Goal: Information Seeking & Learning: Learn about a topic

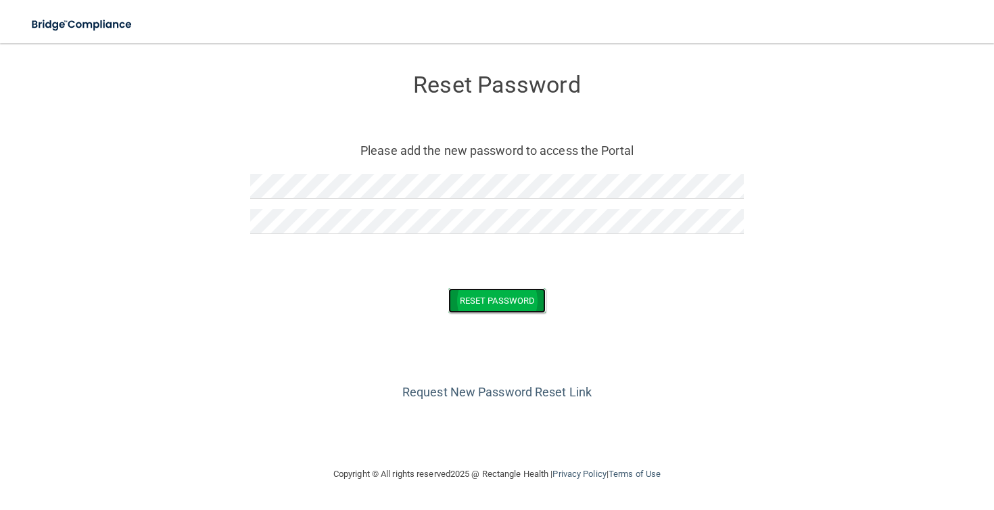
click at [512, 308] on button "Reset Password" at bounding box center [496, 300] width 97 height 25
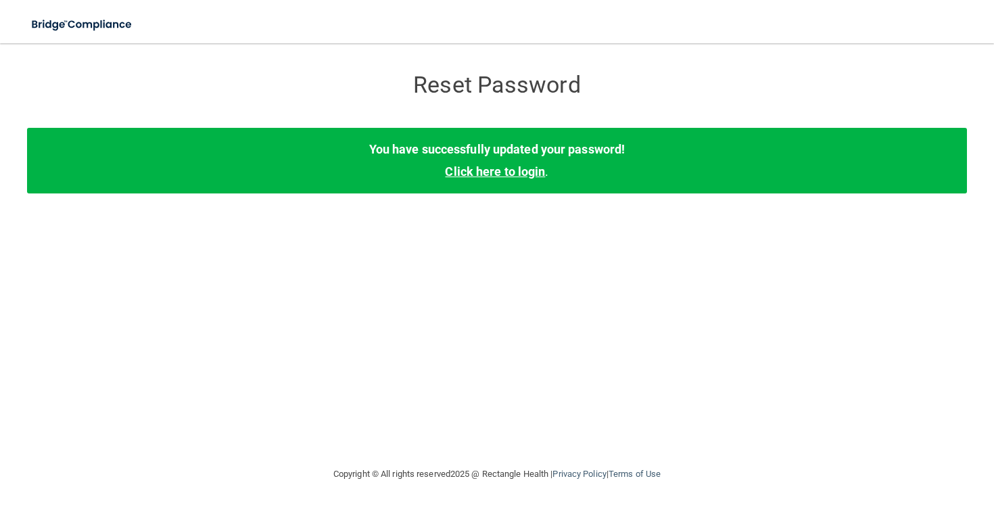
click at [526, 170] on link "Click here to login" at bounding box center [495, 171] width 100 height 14
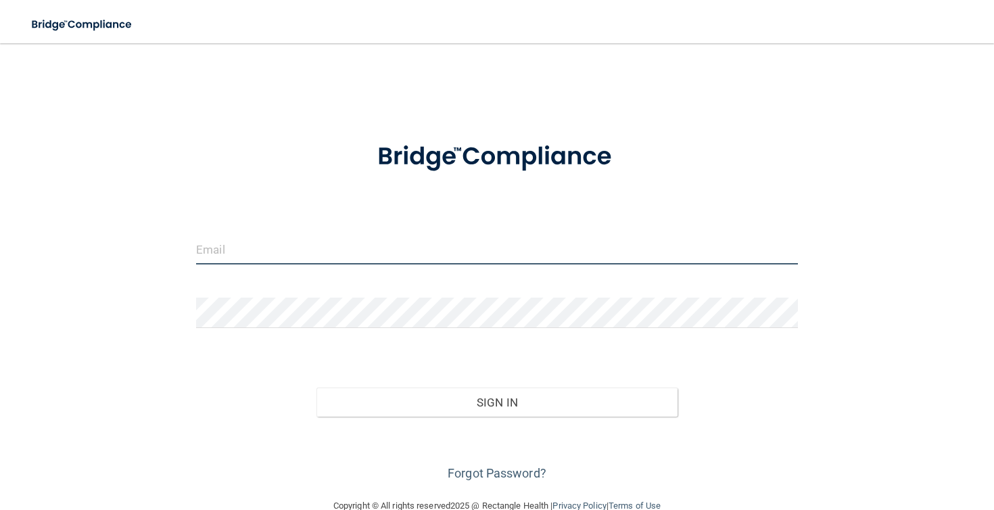
click at [342, 249] on input "email" at bounding box center [497, 249] width 602 height 30
type input "ethanweckstein@gmail.com"
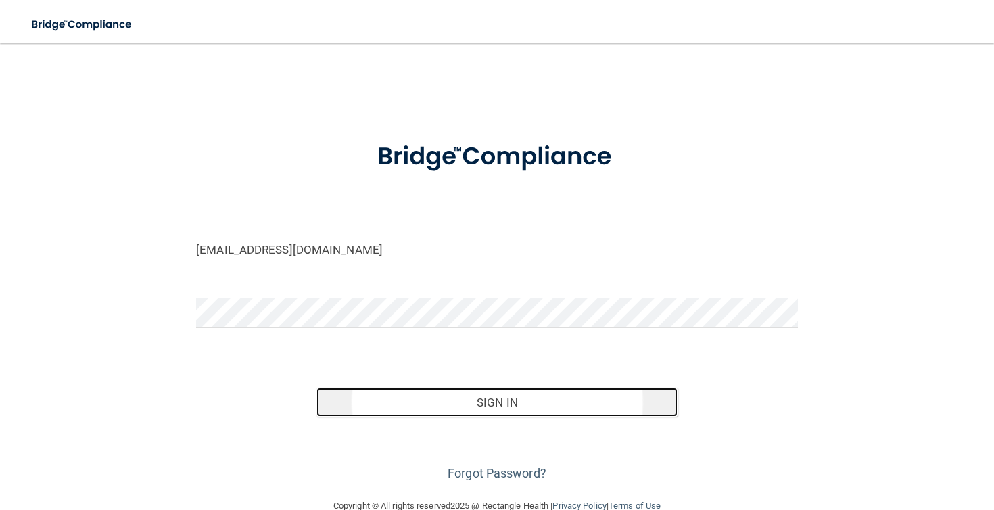
click at [513, 407] on button "Sign In" at bounding box center [496, 402] width 361 height 30
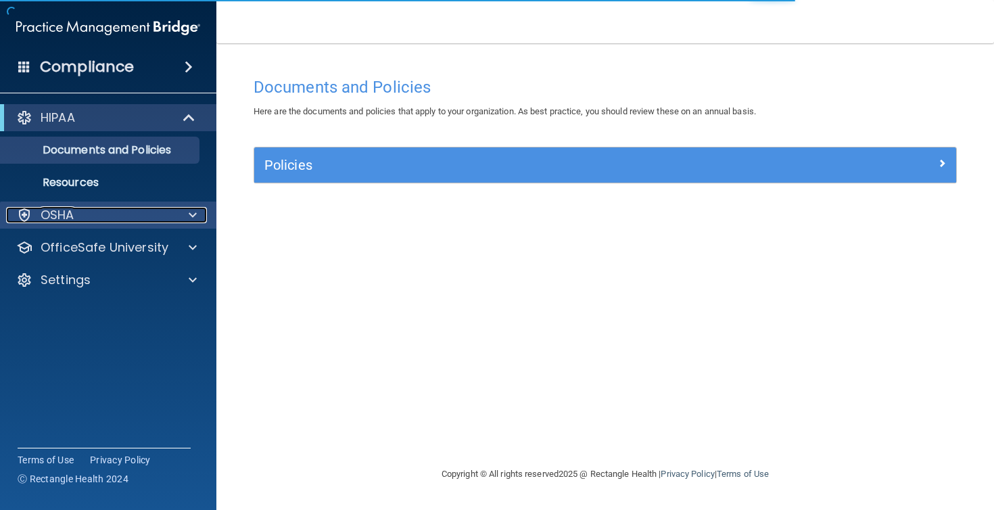
click at [153, 209] on div "OSHA" at bounding box center [90, 215] width 168 height 16
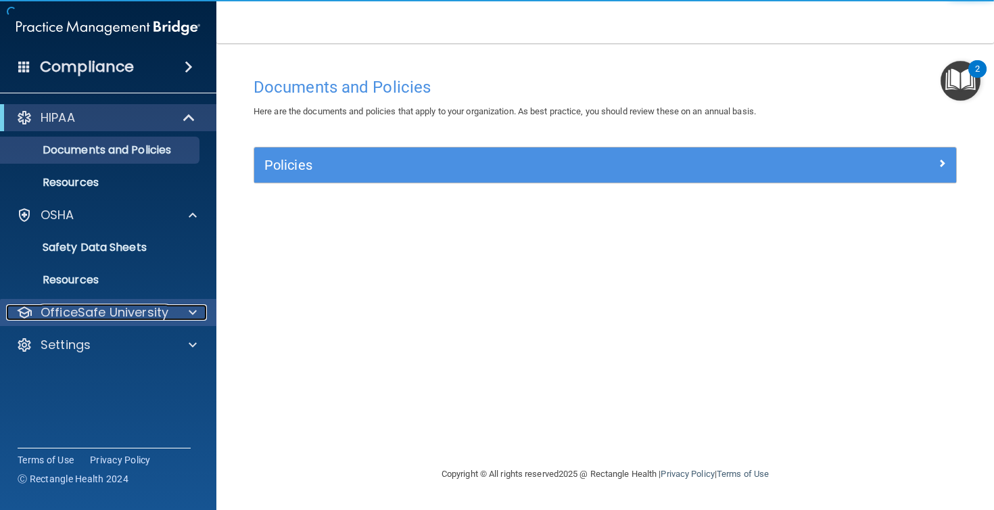
click at [162, 311] on p "OfficeSafe University" at bounding box center [105, 312] width 128 height 16
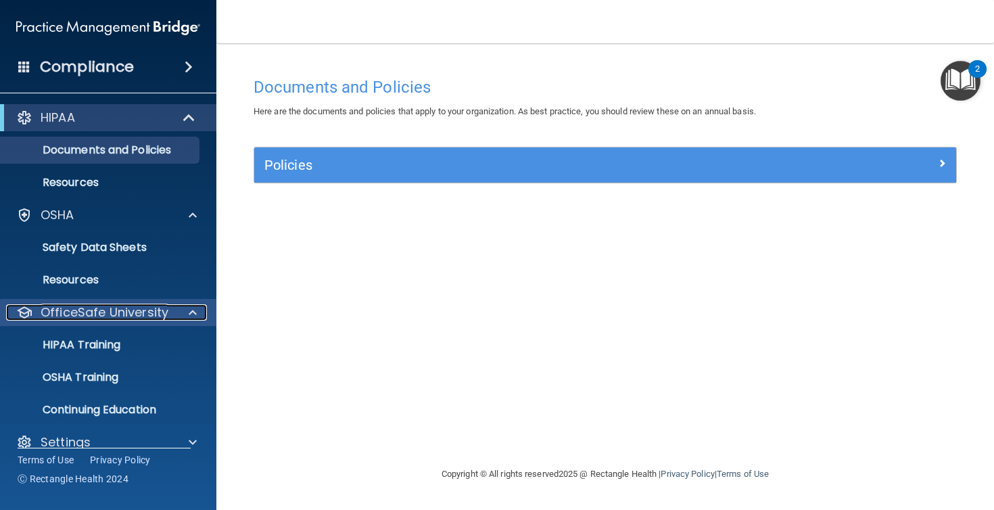
scroll to position [19, 0]
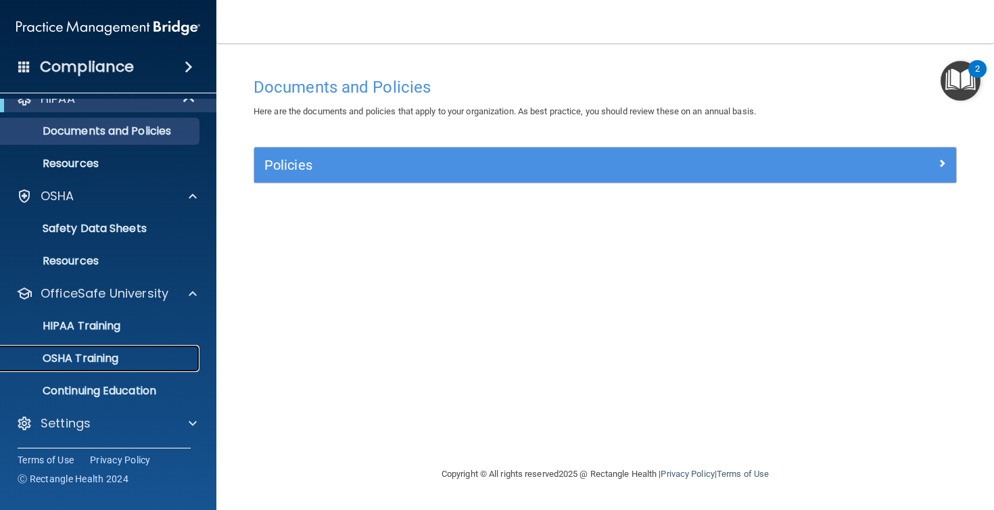
click at [91, 362] on p "OSHA Training" at bounding box center [64, 359] width 110 height 14
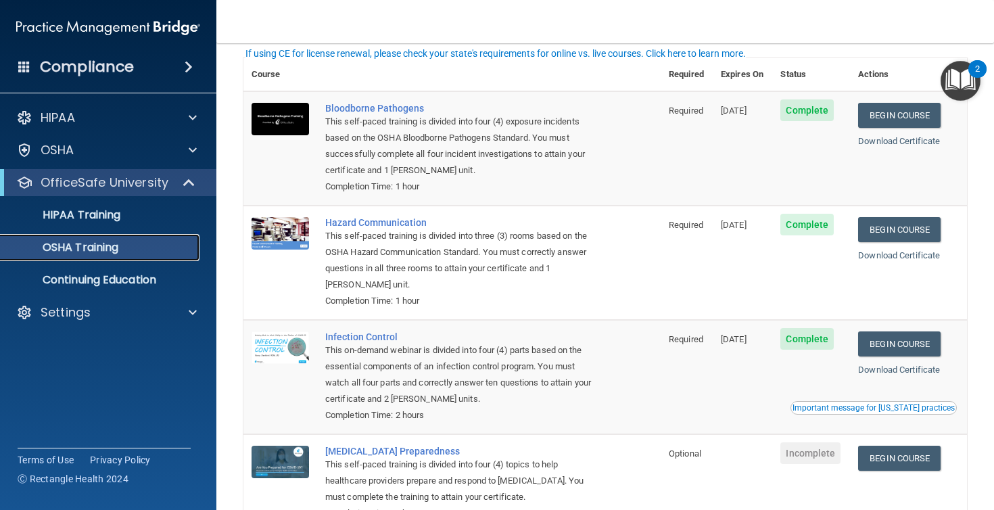
scroll to position [40, 0]
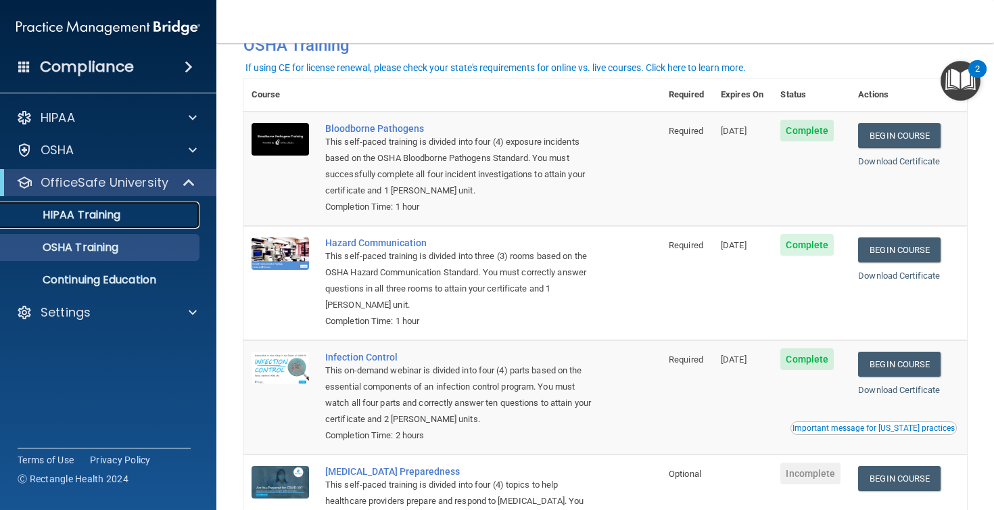
click at [103, 219] on p "HIPAA Training" at bounding box center [65, 215] width 112 height 14
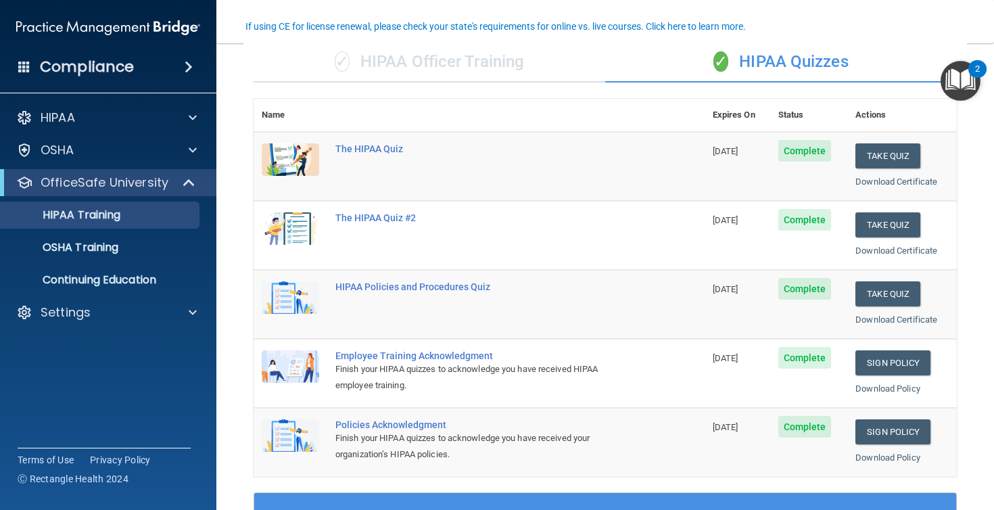
scroll to position [112, 0]
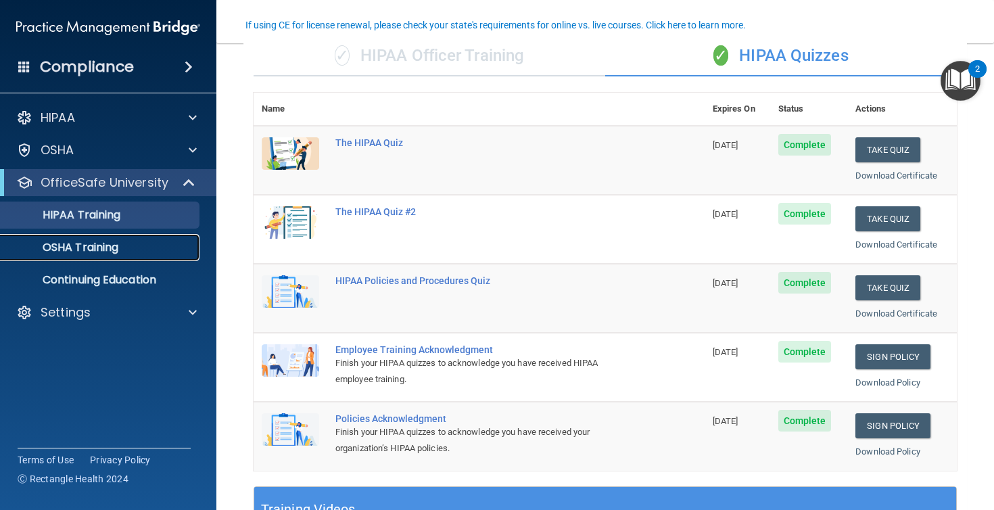
click at [118, 246] on p "OSHA Training" at bounding box center [64, 248] width 110 height 14
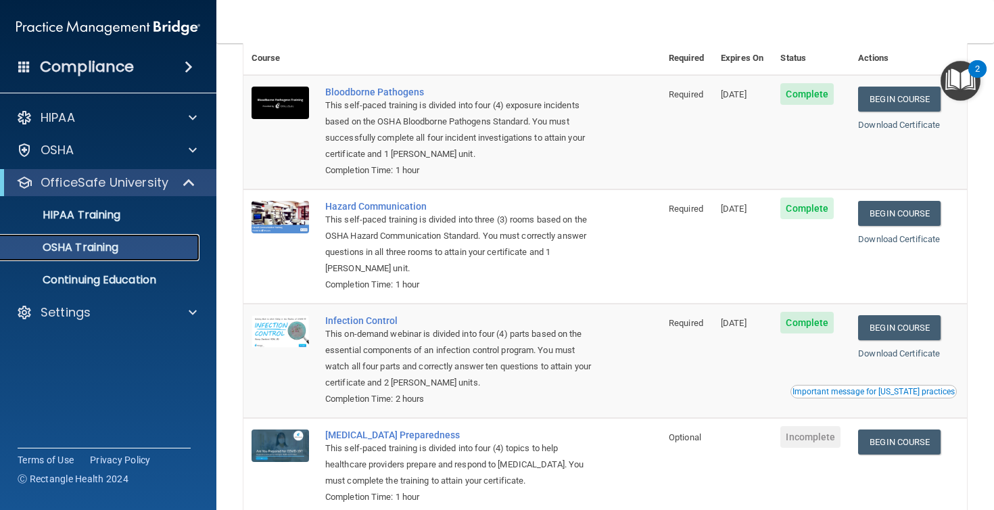
scroll to position [72, 0]
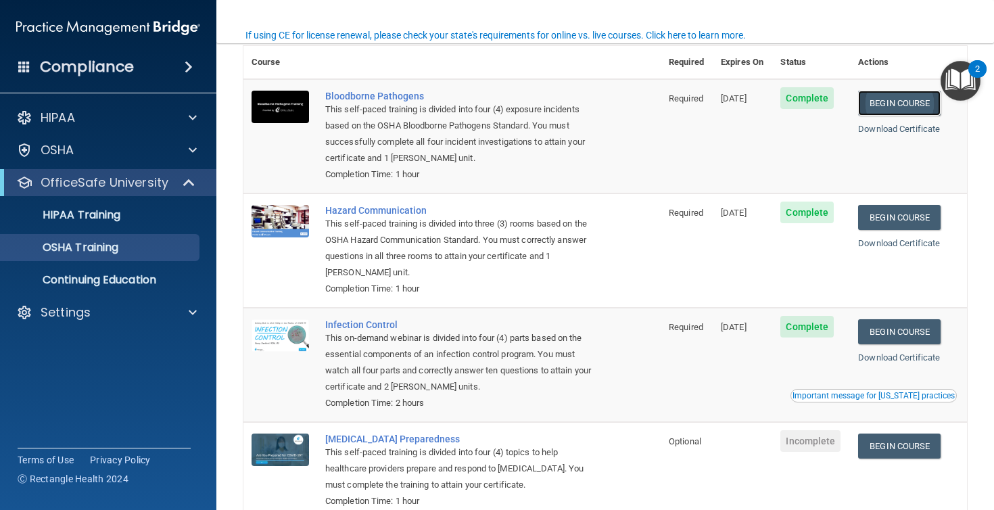
click at [903, 108] on link "Begin Course" at bounding box center [899, 103] width 82 height 25
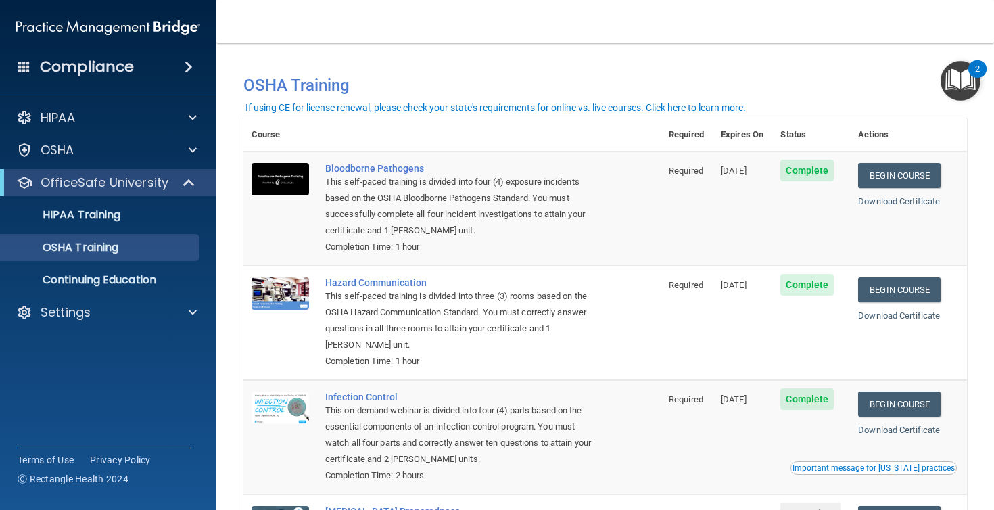
click at [97, 80] on div "Compliance" at bounding box center [108, 67] width 216 height 30
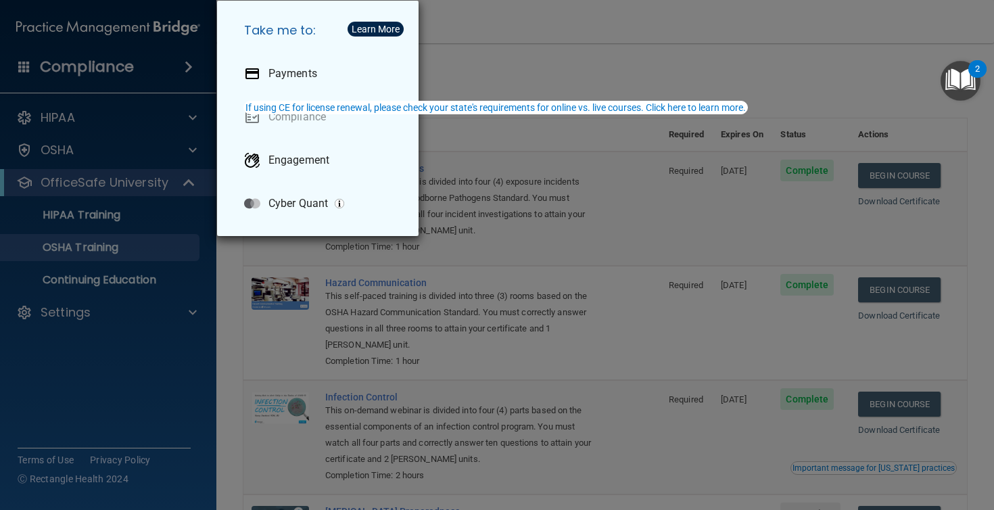
click at [97, 64] on div "Take me to: Payments Compliance Engagement Cyber Quant" at bounding box center [497, 255] width 994 height 510
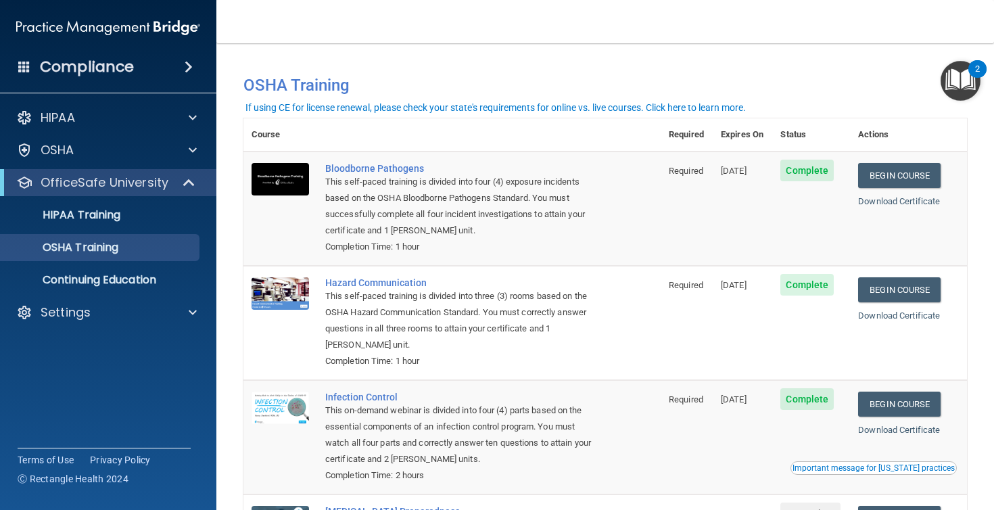
click at [133, 69] on div "Compliance" at bounding box center [108, 67] width 216 height 30
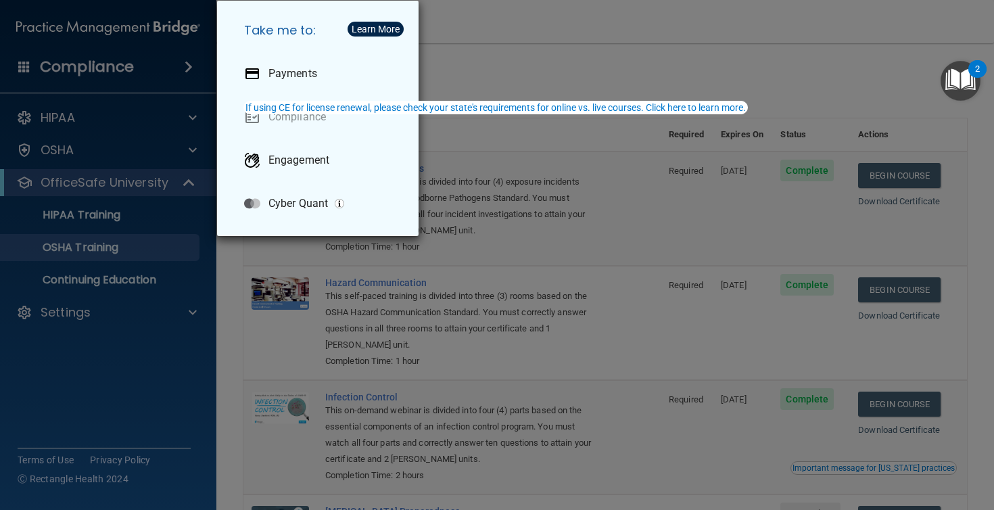
click at [161, 143] on div "Take me to: Payments Compliance Engagement Cyber Quant" at bounding box center [497, 255] width 994 height 510
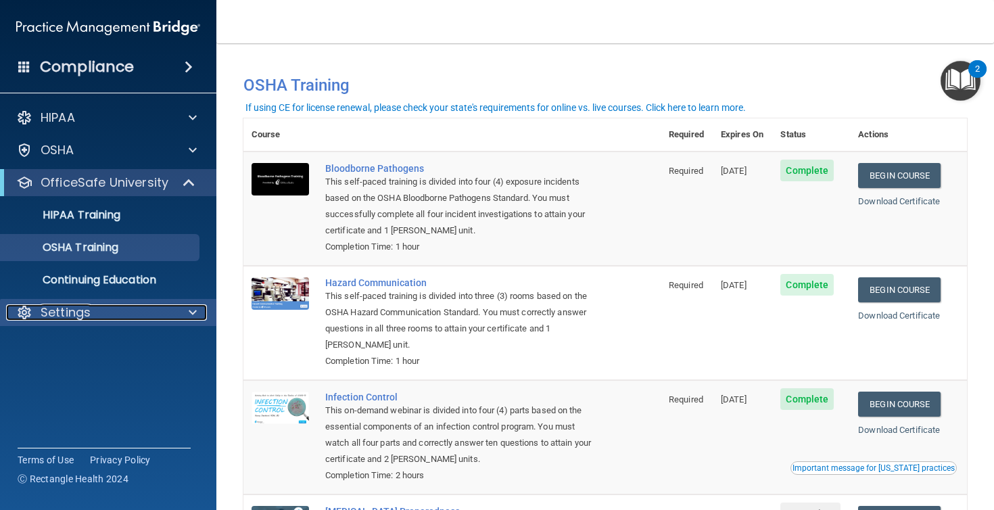
click at [101, 318] on div "Settings" at bounding box center [90, 312] width 168 height 16
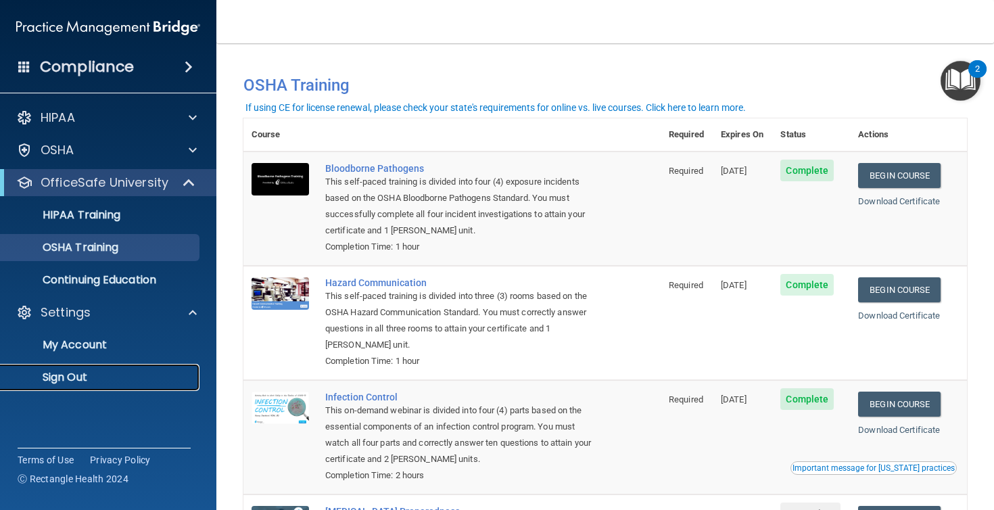
click at [86, 381] on p "Sign Out" at bounding box center [101, 377] width 185 height 14
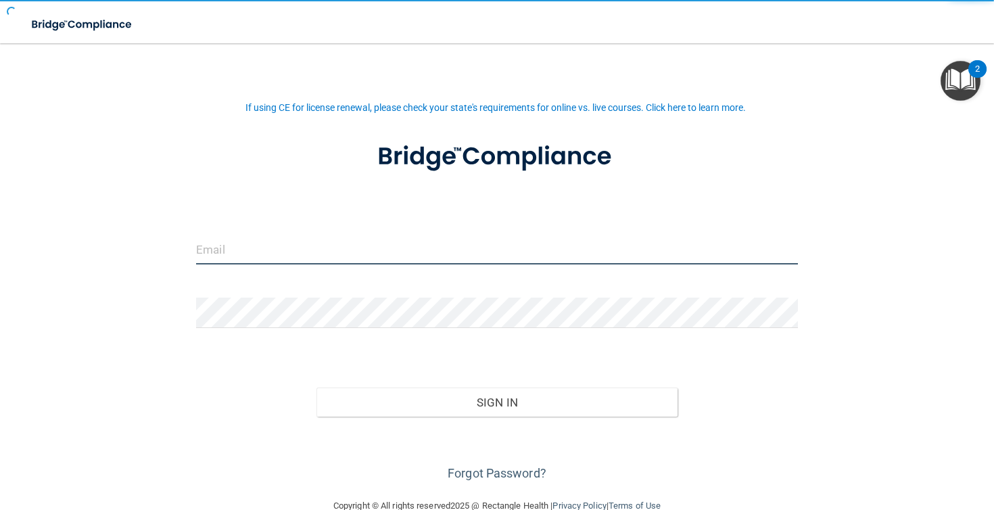
type input "ethanweckstein@gmail.com"
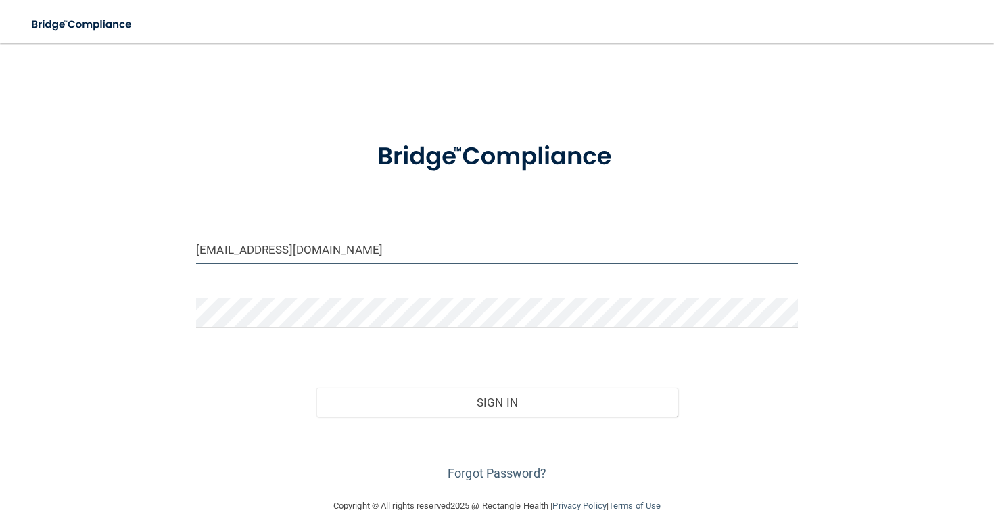
click at [379, 256] on input "ethanweckstein@gmail.com" at bounding box center [497, 249] width 602 height 30
drag, startPoint x: 400, startPoint y: 246, endPoint x: 6, endPoint y: 246, distance: 394.1
click at [6, 246] on main "ethanweckstein@gmail.com Invalid email/password. You don't have permission to a…" at bounding box center [497, 276] width 994 height 466
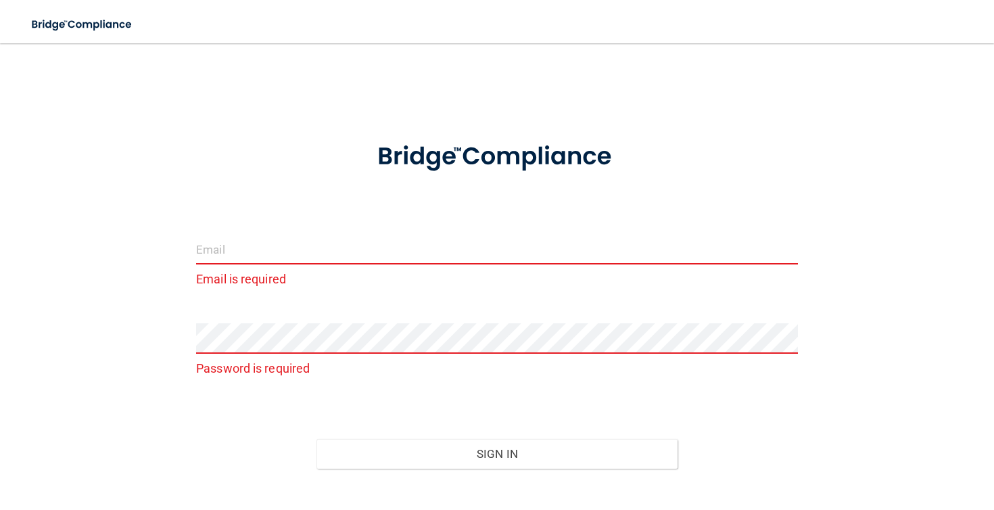
click at [262, 247] on input "email" at bounding box center [497, 249] width 602 height 30
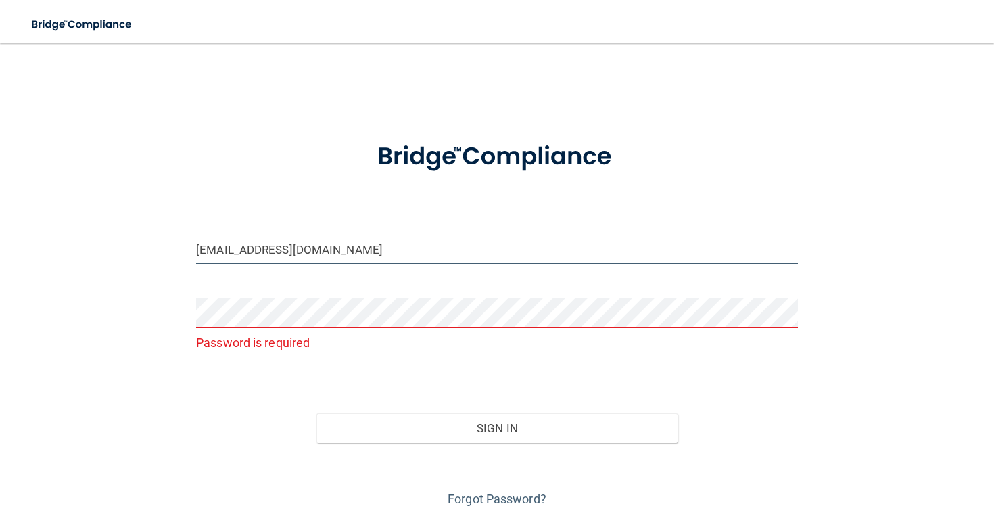
type input "sanderw@nmpspc.com"
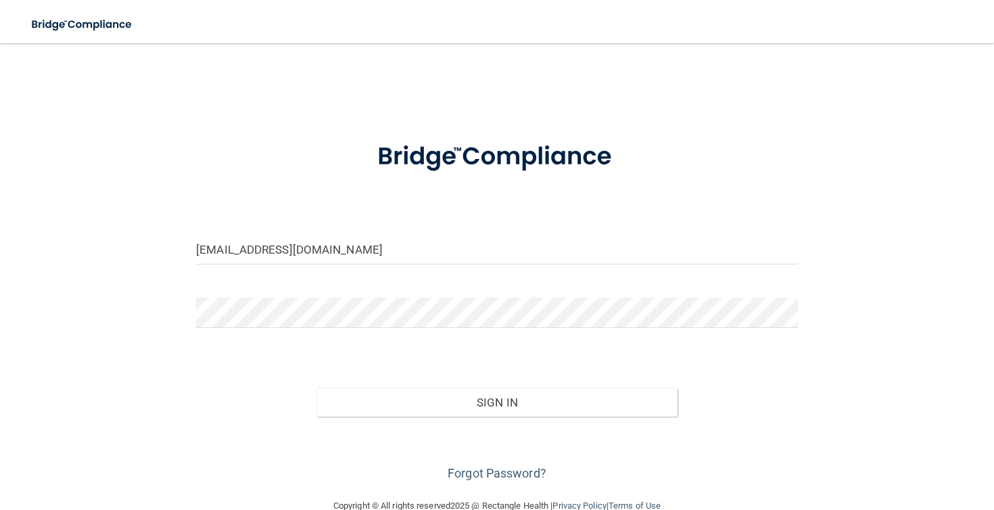
click at [341, 422] on div "Forgot Password?" at bounding box center [497, 450] width 622 height 68
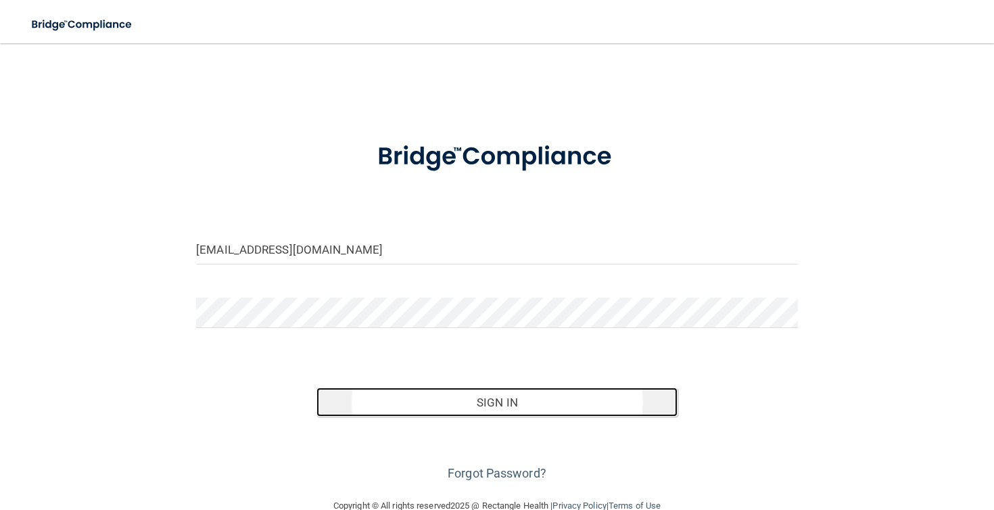
click at [511, 406] on button "Sign In" at bounding box center [496, 402] width 361 height 30
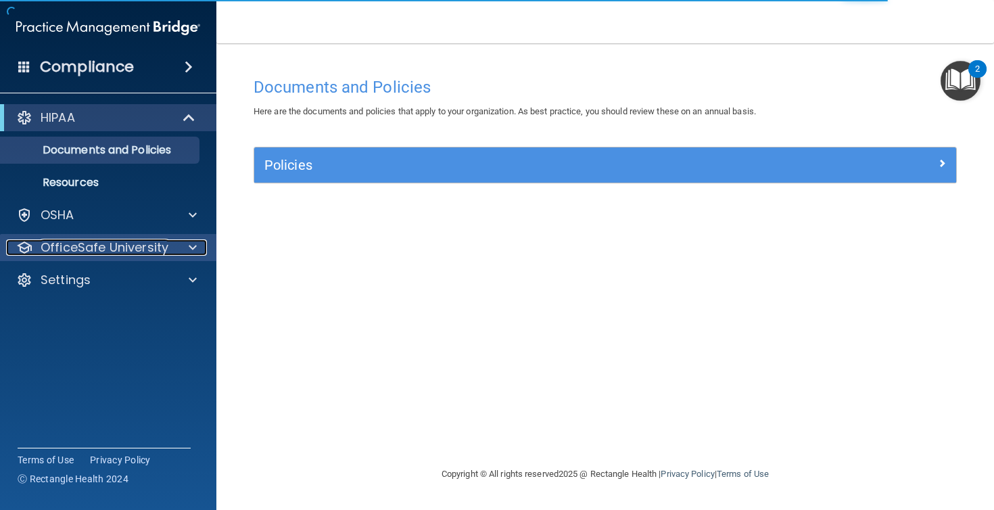
click at [168, 245] on div "OfficeSafe University" at bounding box center [90, 247] width 168 height 16
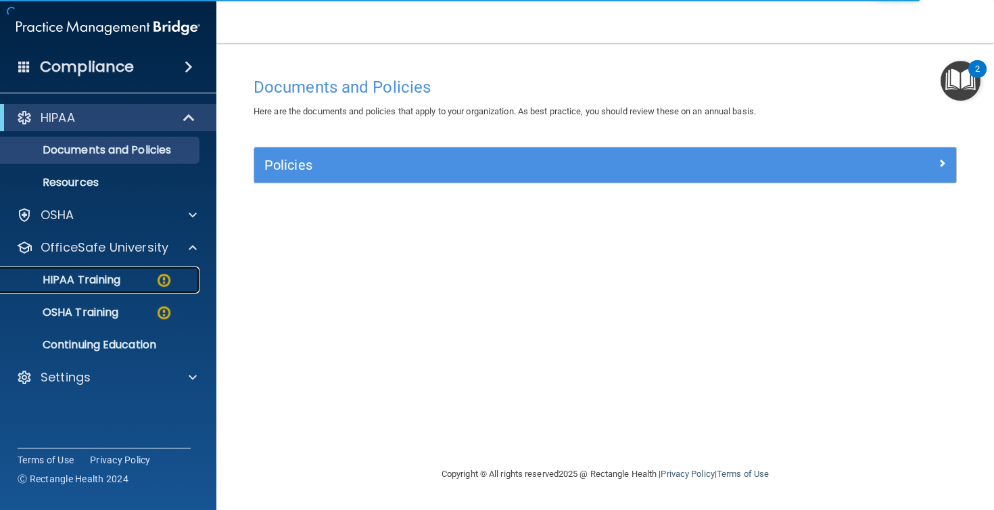
click at [155, 283] on img at bounding box center [163, 280] width 17 height 17
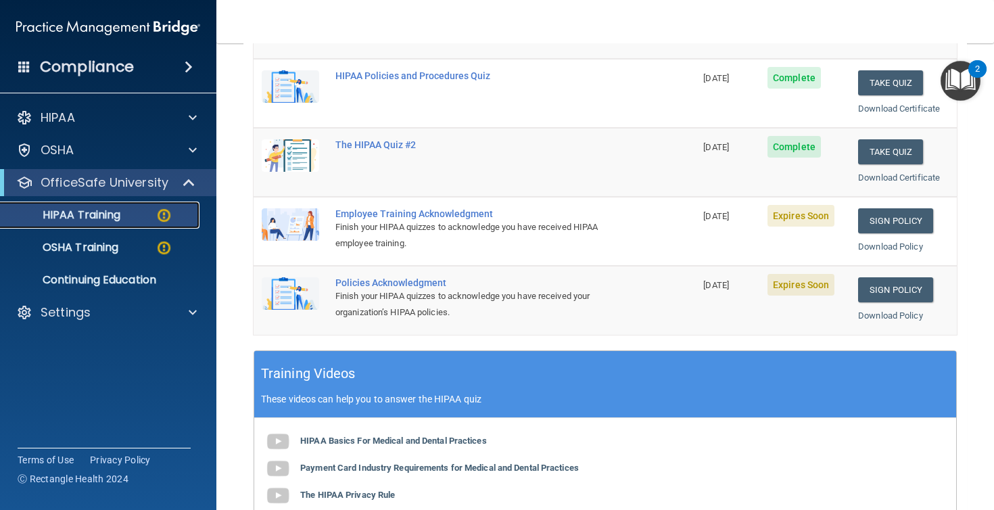
scroll to position [245, 0]
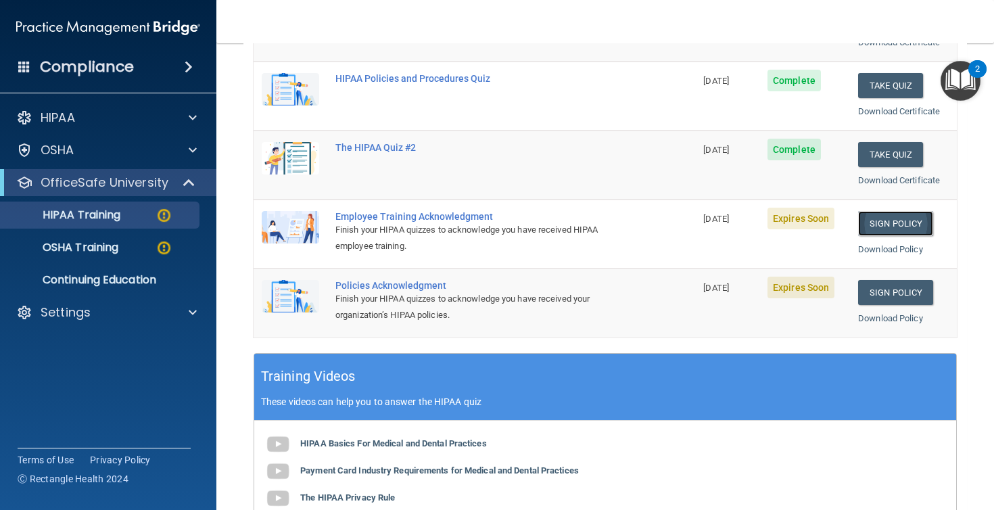
click at [887, 222] on link "Sign Policy" at bounding box center [895, 223] width 75 height 25
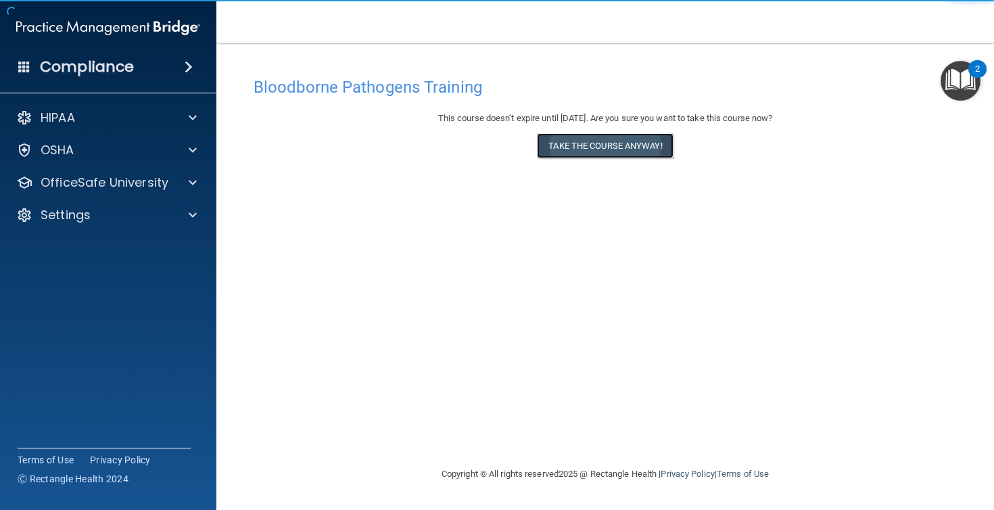
click at [631, 149] on button "Take the course anyway!" at bounding box center [605, 145] width 136 height 25
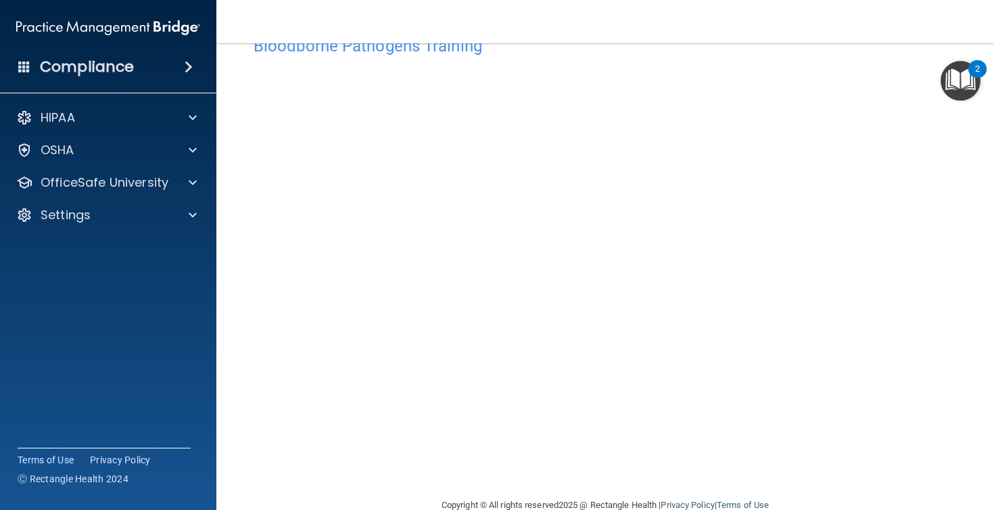
scroll to position [14, 0]
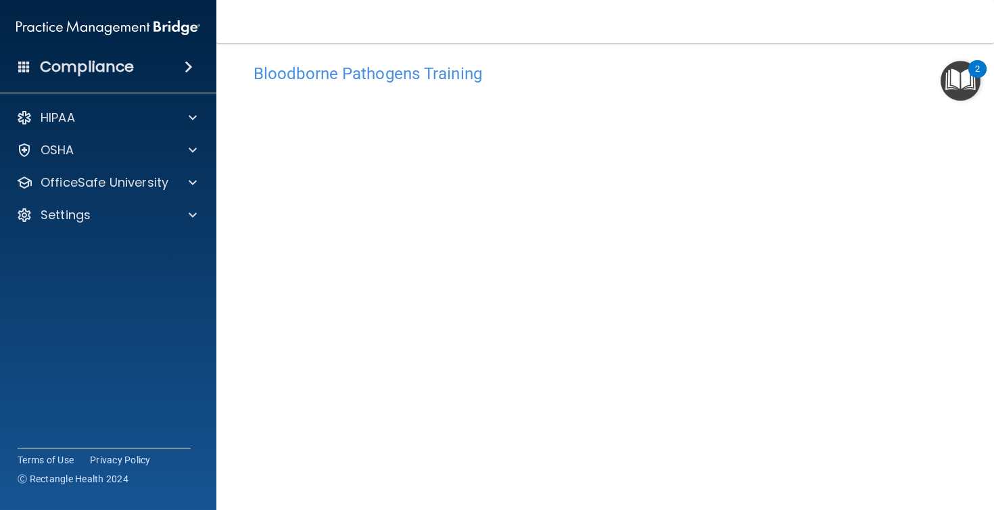
click at [138, 62] on div "Compliance" at bounding box center [108, 67] width 216 height 30
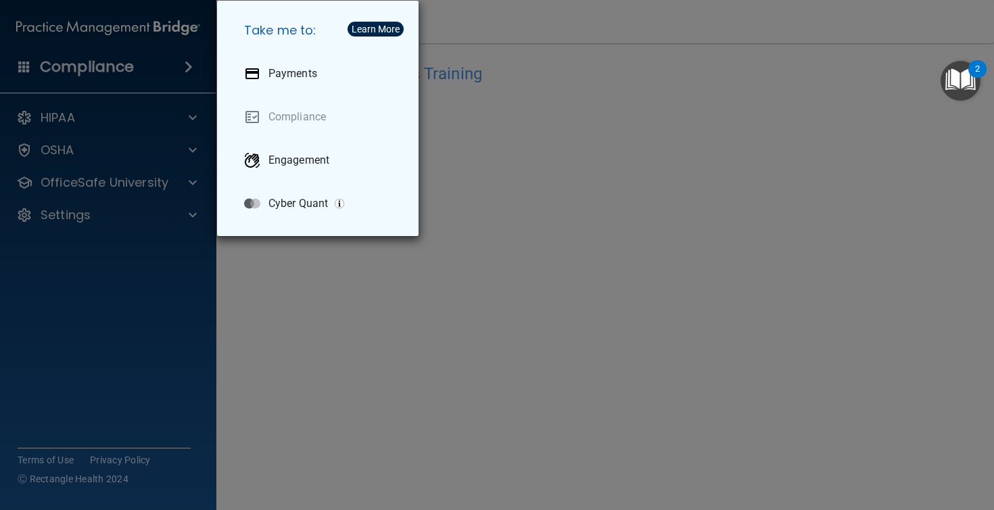
click at [263, 285] on div "Take me to: Payments Compliance Engagement Cyber Quant" at bounding box center [497, 255] width 994 height 510
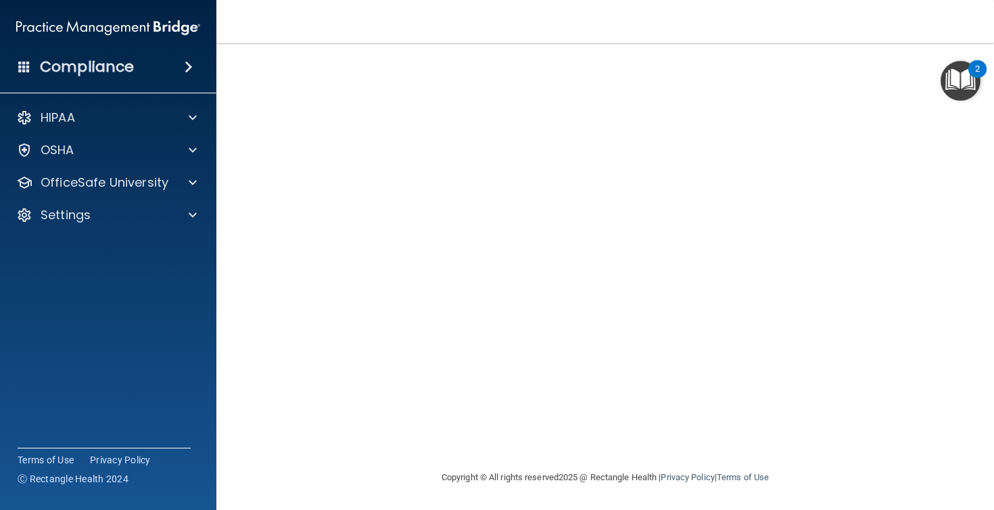
scroll to position [0, 0]
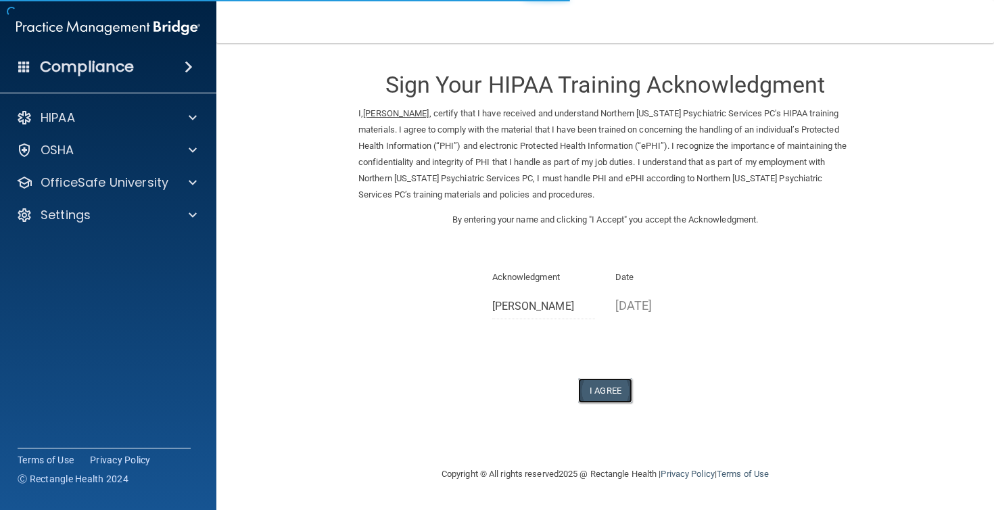
click at [614, 389] on button "I Agree" at bounding box center [605, 390] width 54 height 25
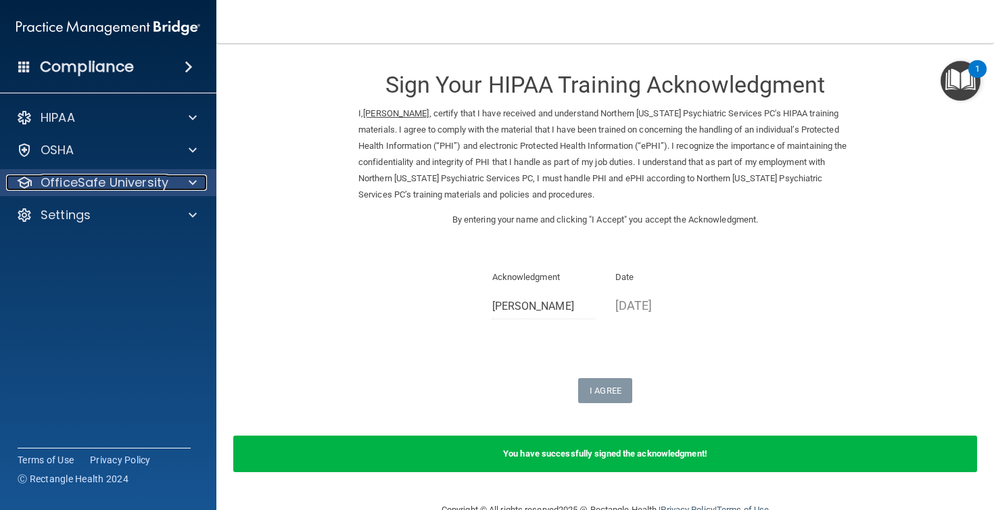
click at [172, 188] on div "OfficeSafe University" at bounding box center [90, 182] width 168 height 16
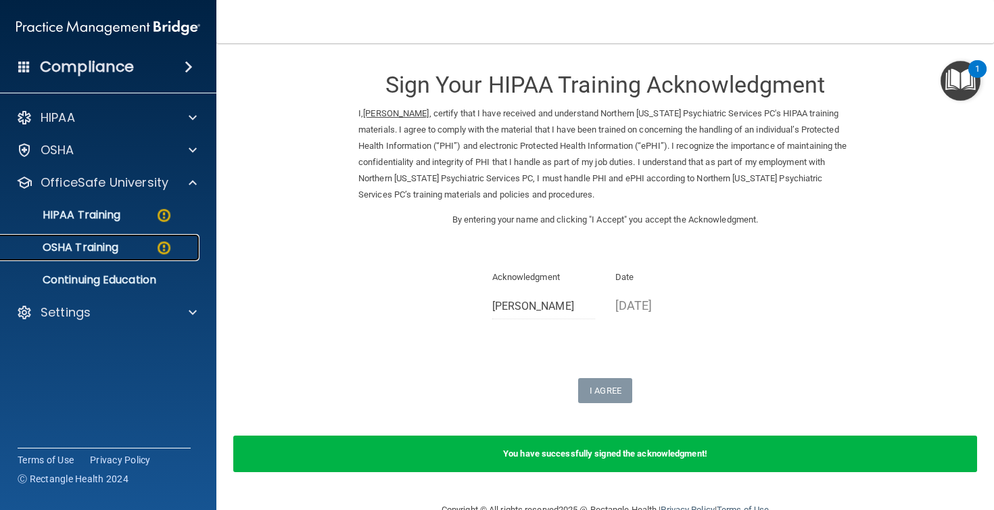
click at [156, 245] on img at bounding box center [163, 247] width 17 height 17
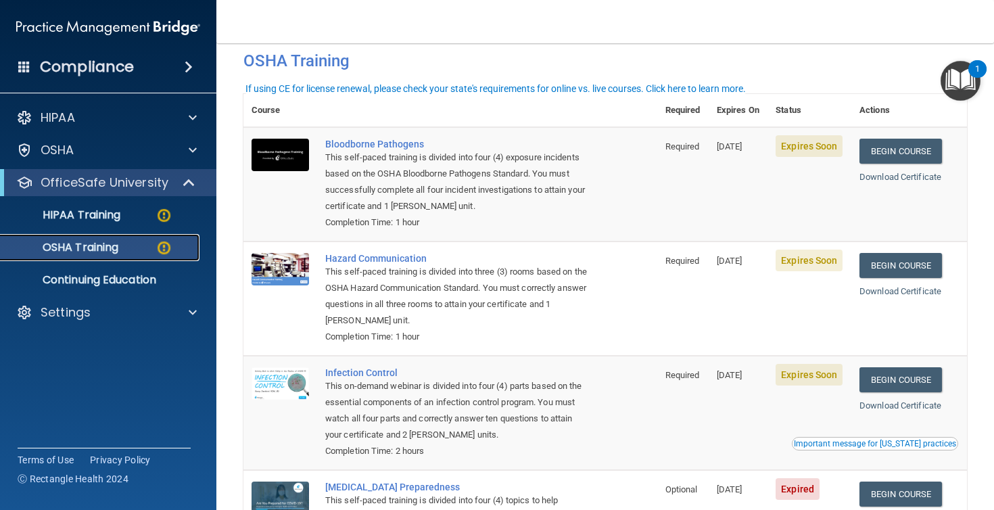
scroll to position [57, 0]
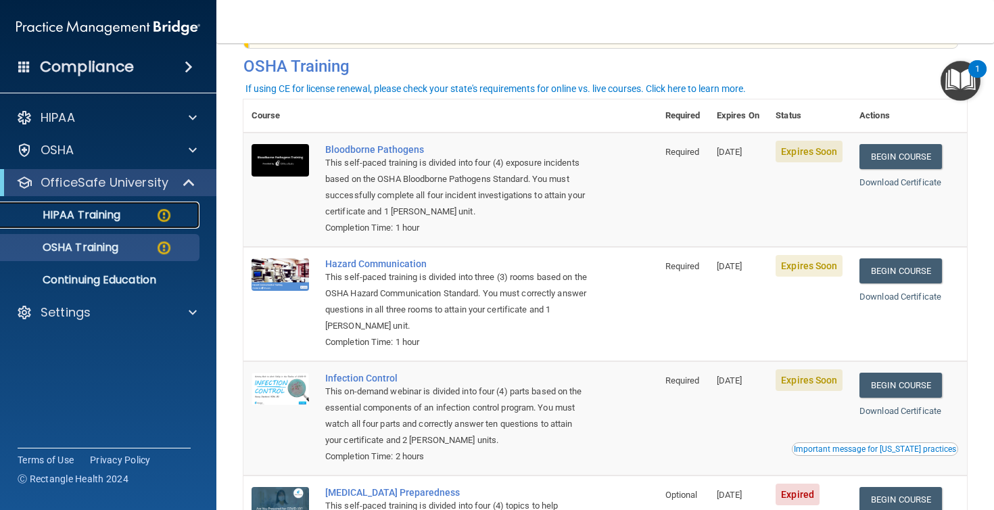
click at [156, 218] on img at bounding box center [163, 215] width 17 height 17
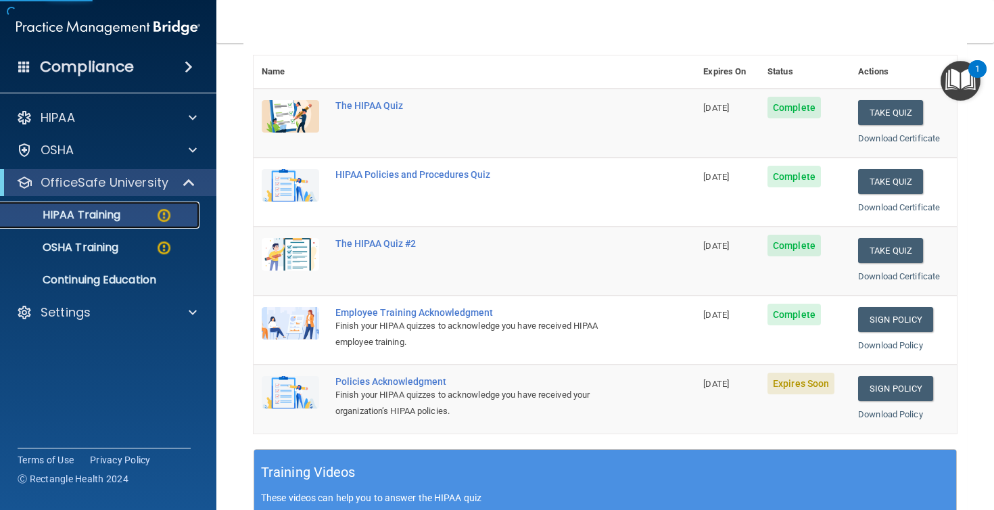
scroll to position [158, 0]
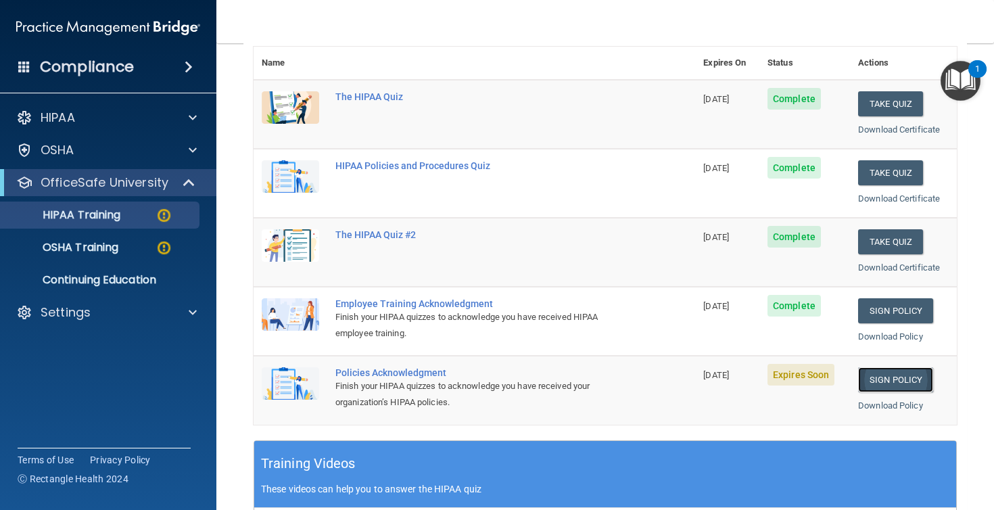
click at [897, 379] on link "Sign Policy" at bounding box center [895, 379] width 75 height 25
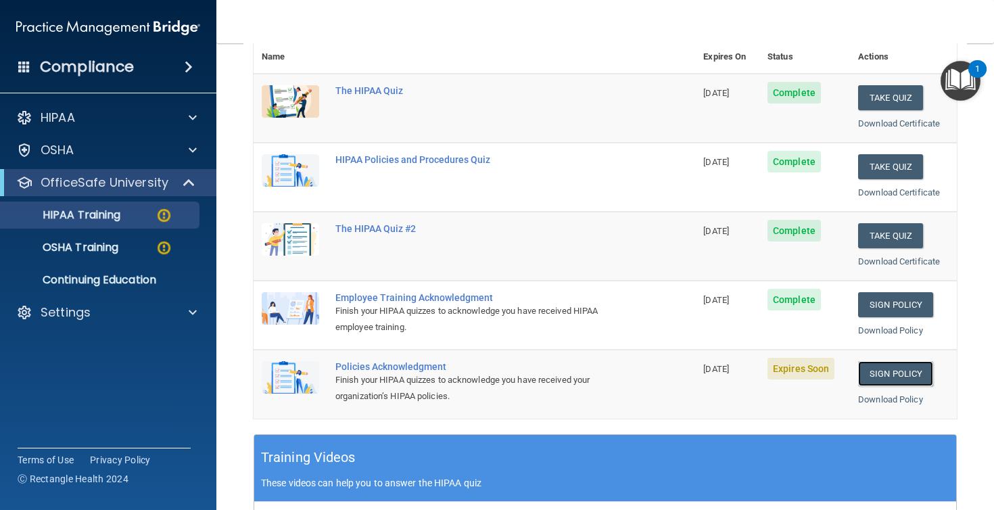
scroll to position [164, 0]
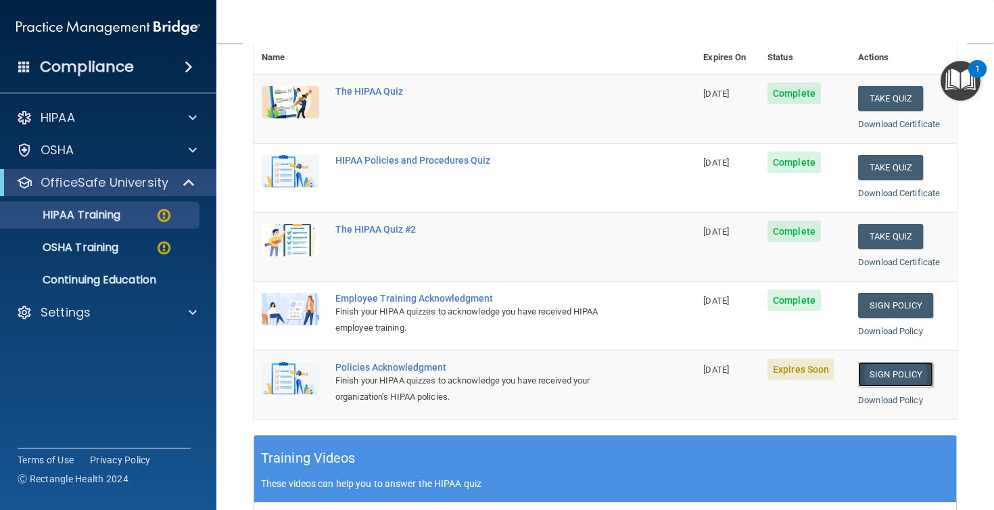
click at [896, 379] on link "Sign Policy" at bounding box center [895, 374] width 75 height 25
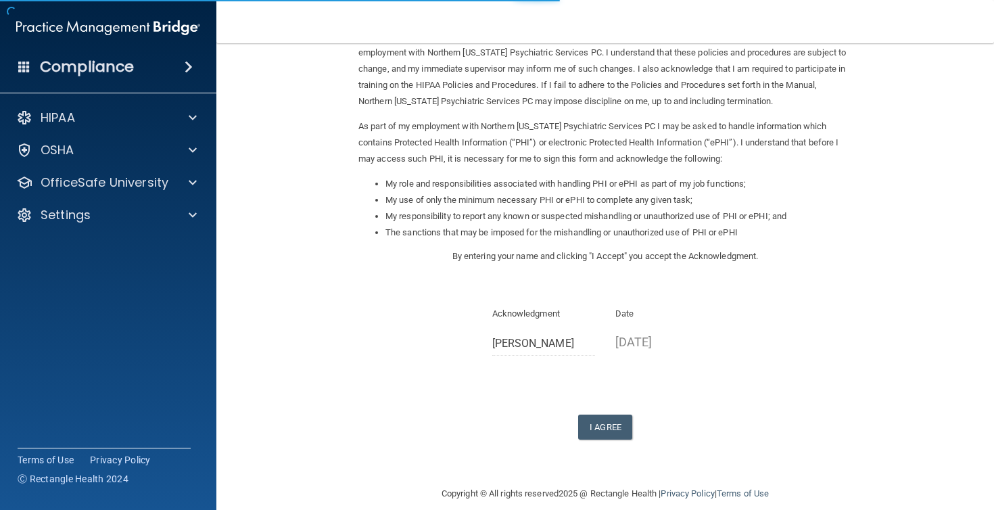
scroll to position [108, 0]
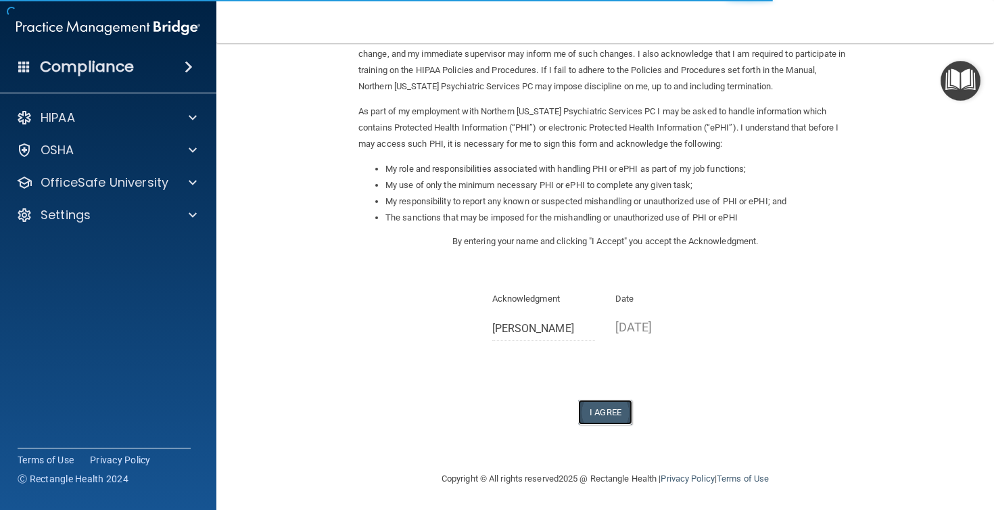
click at [600, 412] on button "I Agree" at bounding box center [605, 412] width 54 height 25
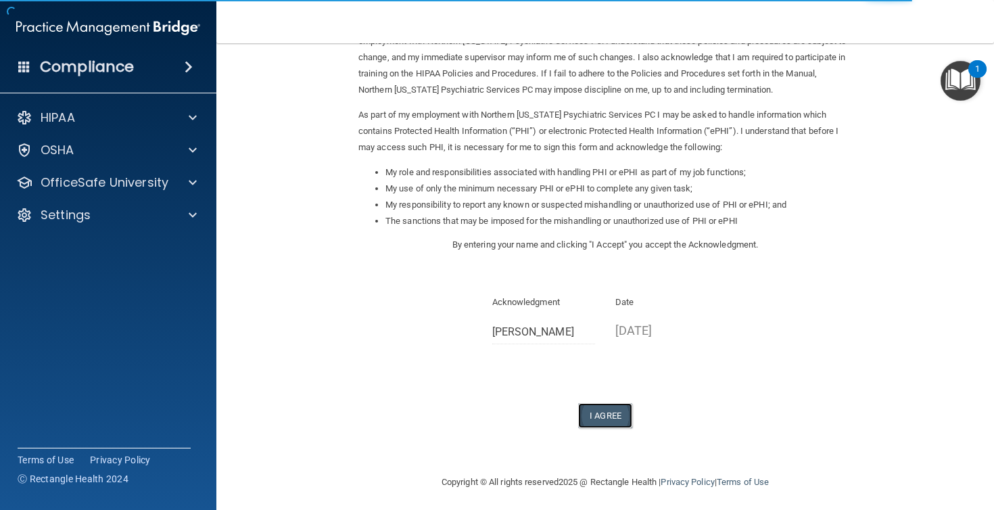
click at [612, 423] on button "I Agree" at bounding box center [605, 415] width 54 height 25
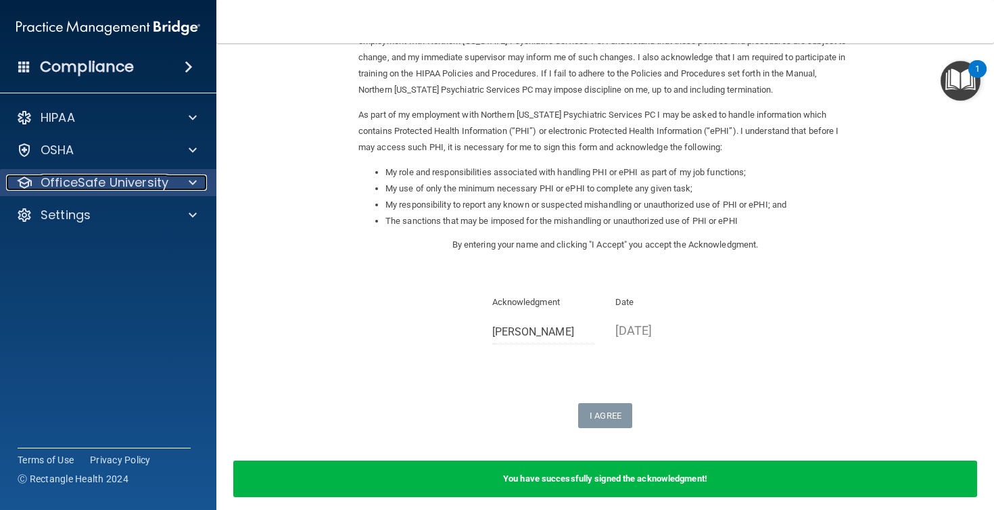
click at [182, 180] on div at bounding box center [191, 182] width 34 height 16
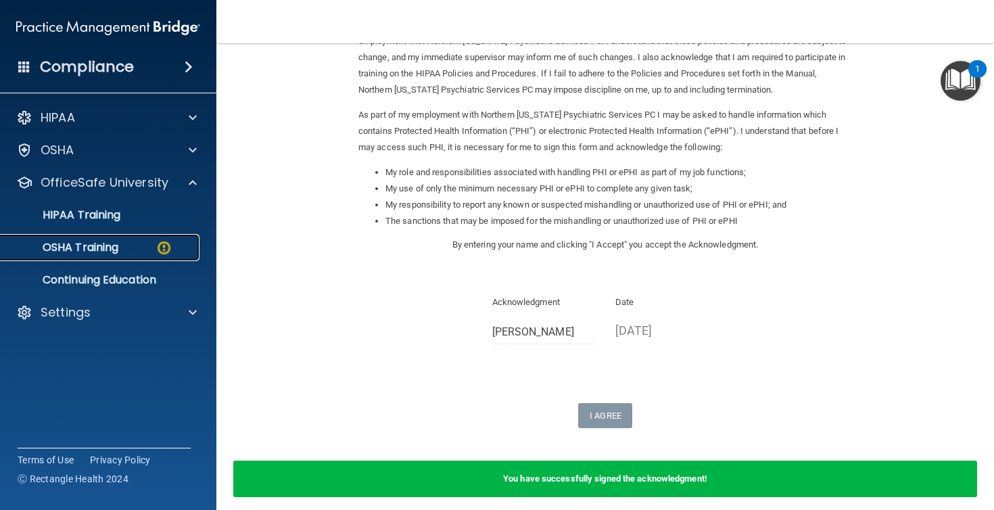
click at [149, 251] on div "OSHA Training" at bounding box center [101, 248] width 185 height 14
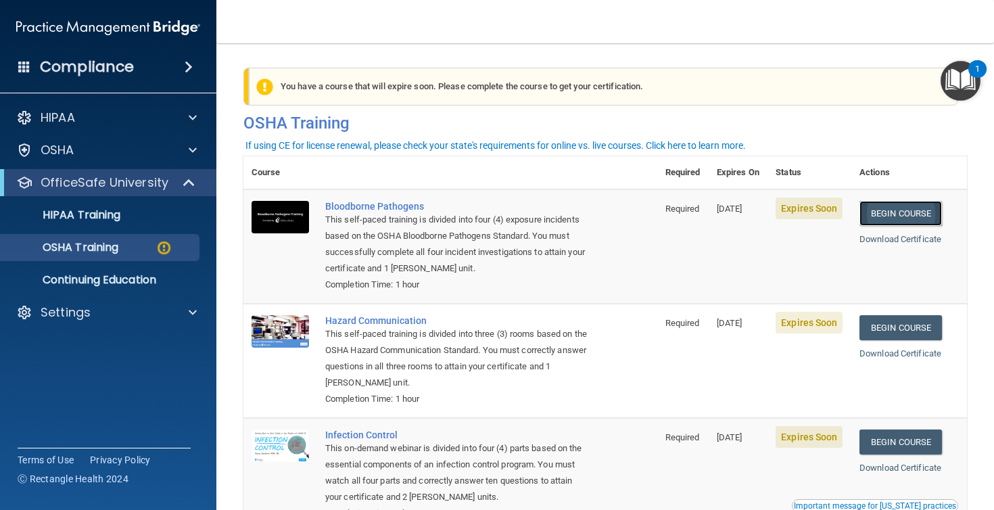
click at [915, 223] on link "Begin Course" at bounding box center [900, 213] width 82 height 25
click at [915, 210] on link "Begin Course" at bounding box center [900, 213] width 82 height 25
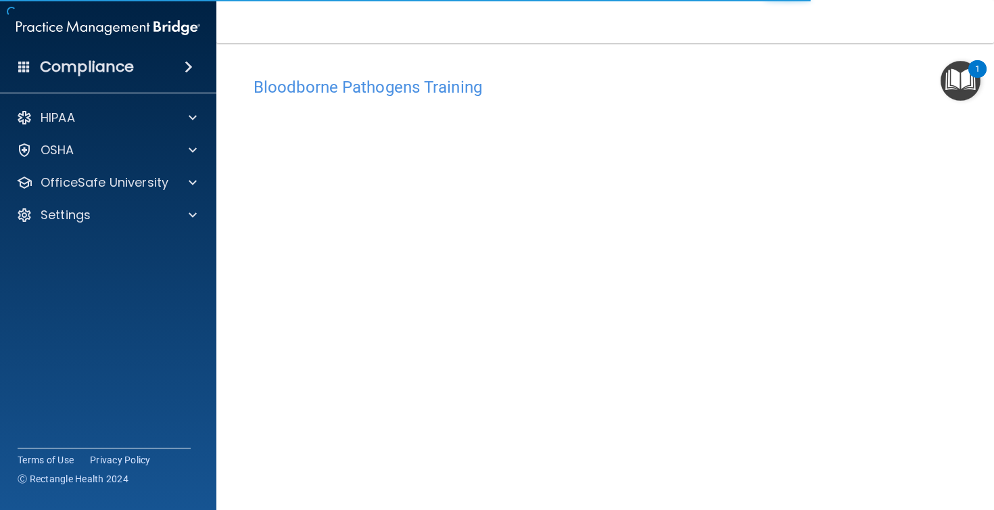
scroll to position [4, 0]
click at [136, 62] on div "Compliance" at bounding box center [108, 67] width 216 height 30
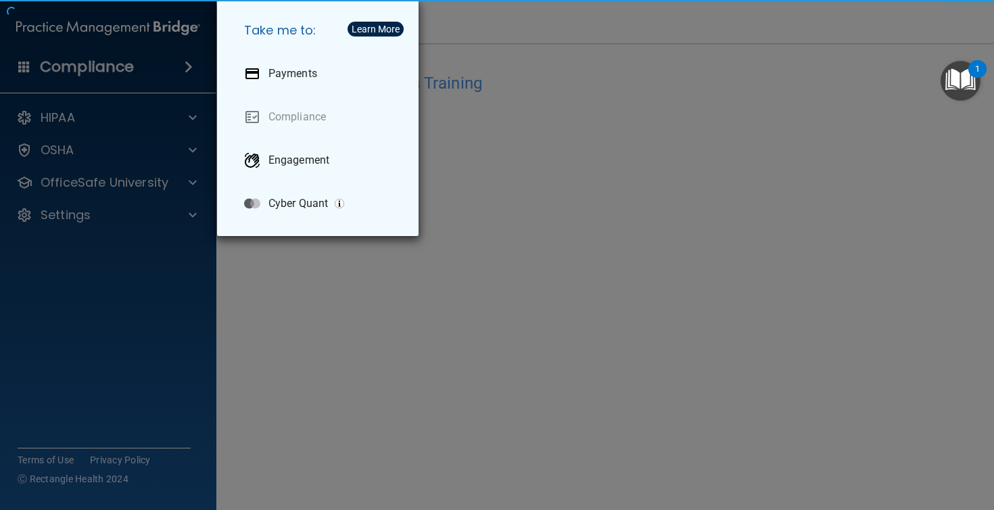
click at [138, 63] on div "Take me to: Payments Compliance Engagement Cyber Quant" at bounding box center [497, 255] width 994 height 510
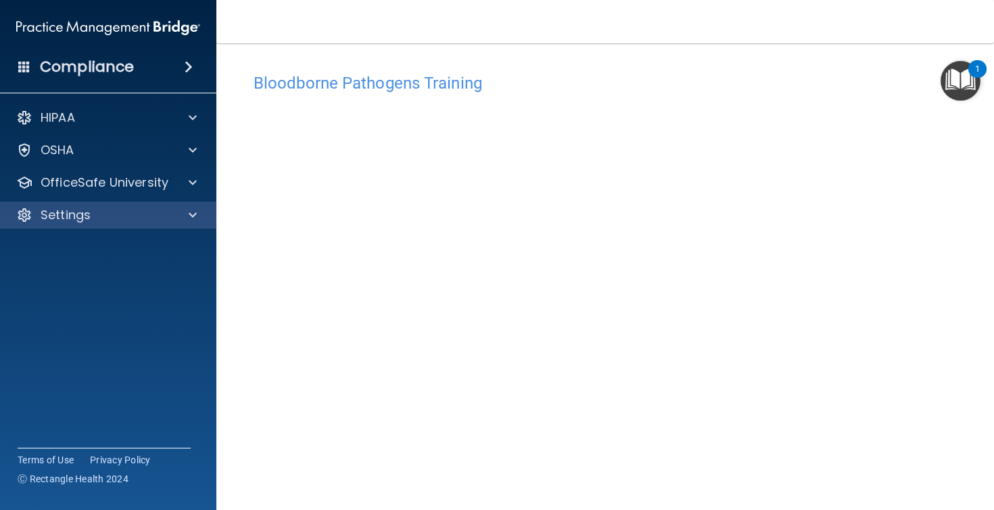
click at [136, 225] on div "Settings" at bounding box center [108, 214] width 217 height 27
click at [192, 214] on span at bounding box center [193, 215] width 8 height 16
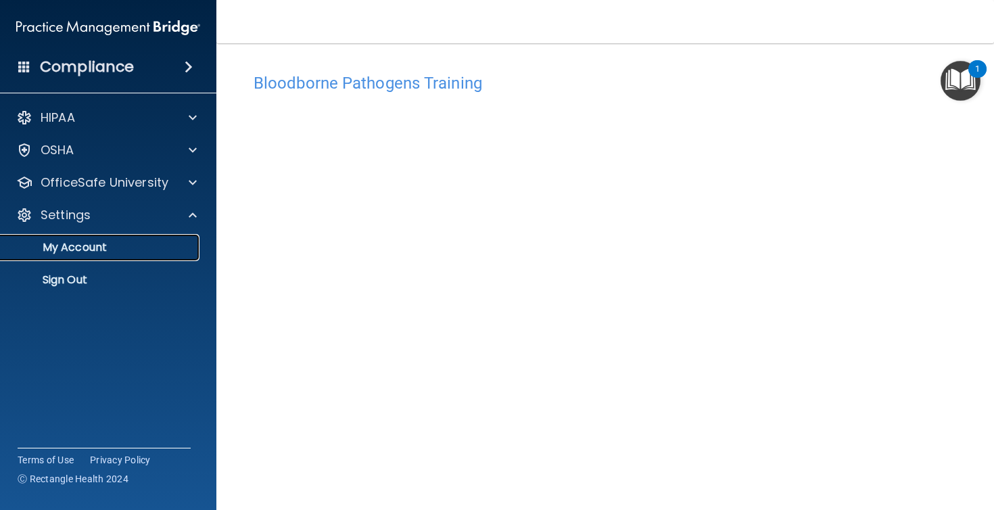
click at [81, 253] on p "My Account" at bounding box center [101, 248] width 185 height 14
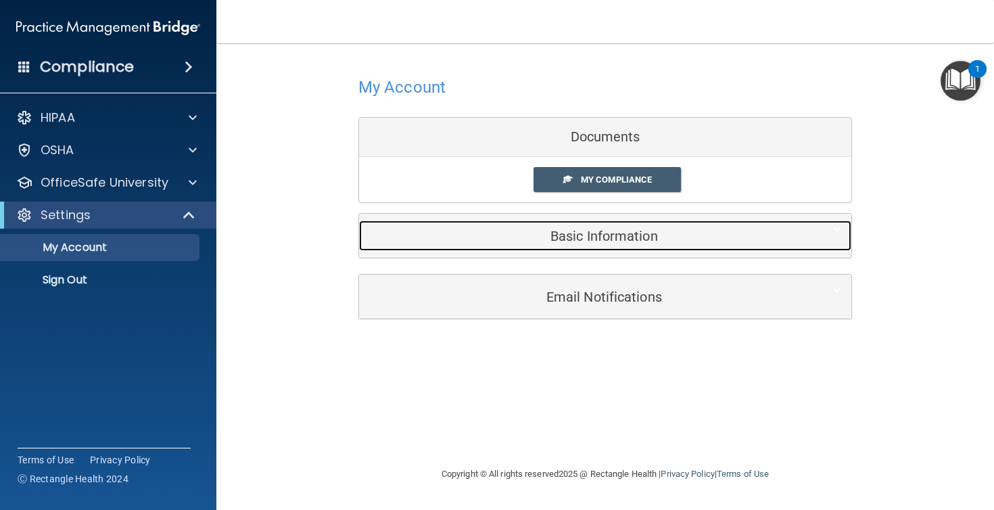
click at [595, 241] on h5 "Basic Information" at bounding box center [584, 235] width 431 height 15
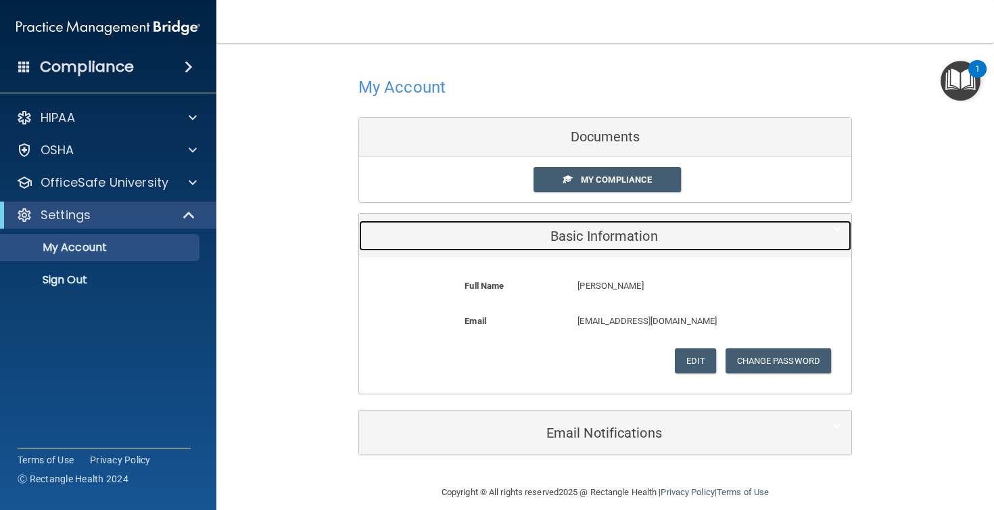
click at [595, 241] on h5 "Basic Information" at bounding box center [584, 235] width 431 height 15
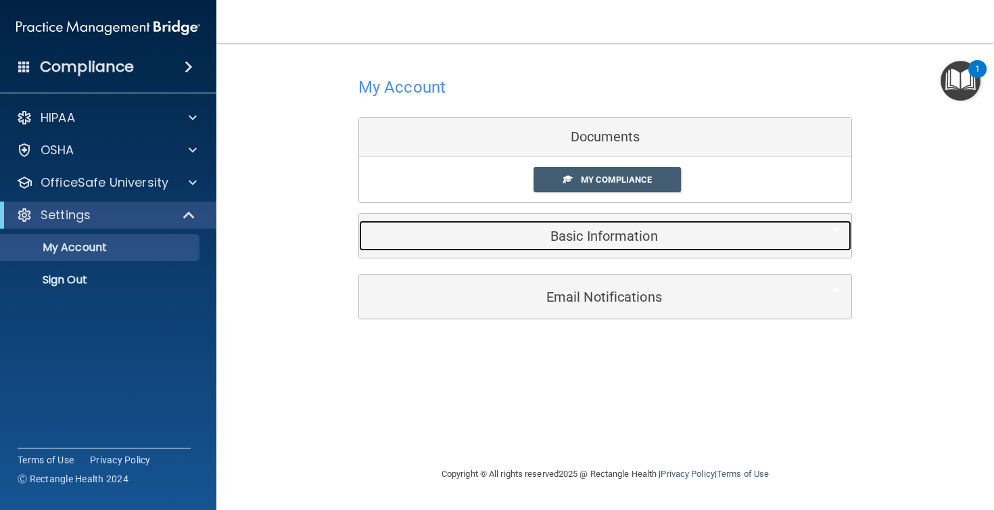
click at [620, 243] on h5 "Basic Information" at bounding box center [584, 235] width 431 height 15
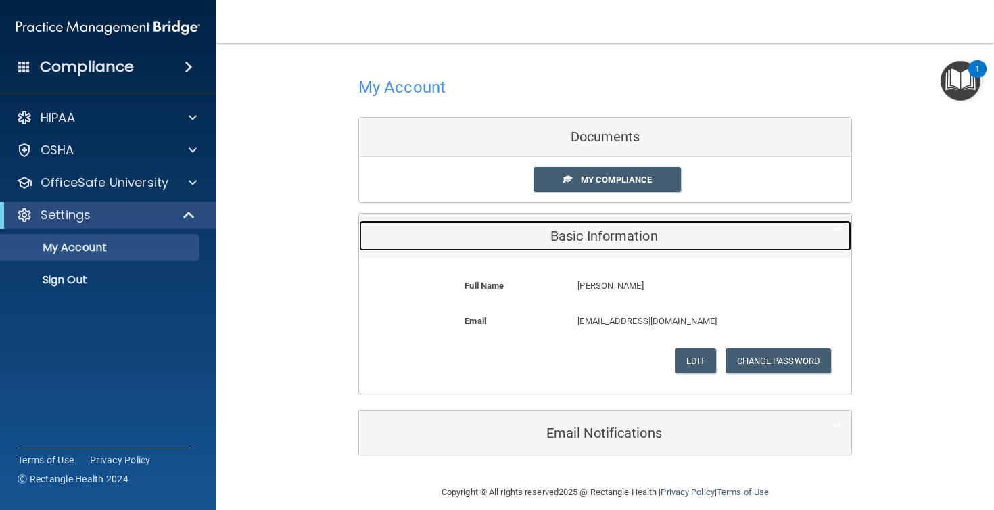
click at [620, 243] on h5 "Basic Information" at bounding box center [584, 235] width 431 height 15
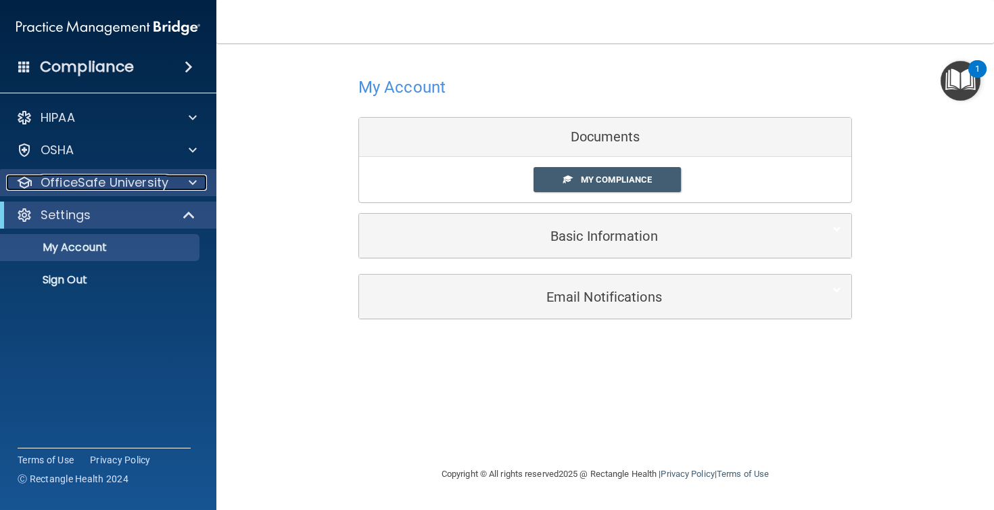
click at [179, 181] on div at bounding box center [191, 182] width 34 height 16
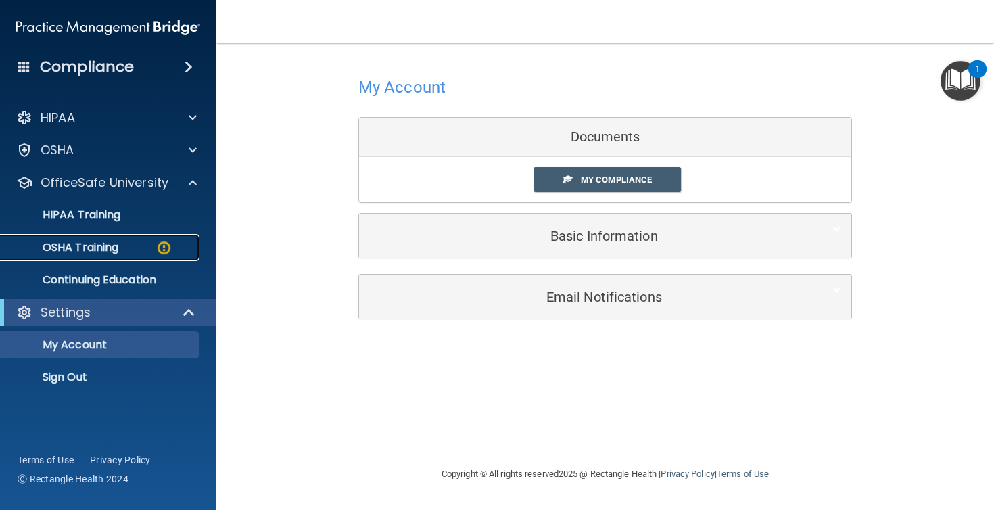
click at [146, 247] on div "OSHA Training" at bounding box center [101, 248] width 185 height 14
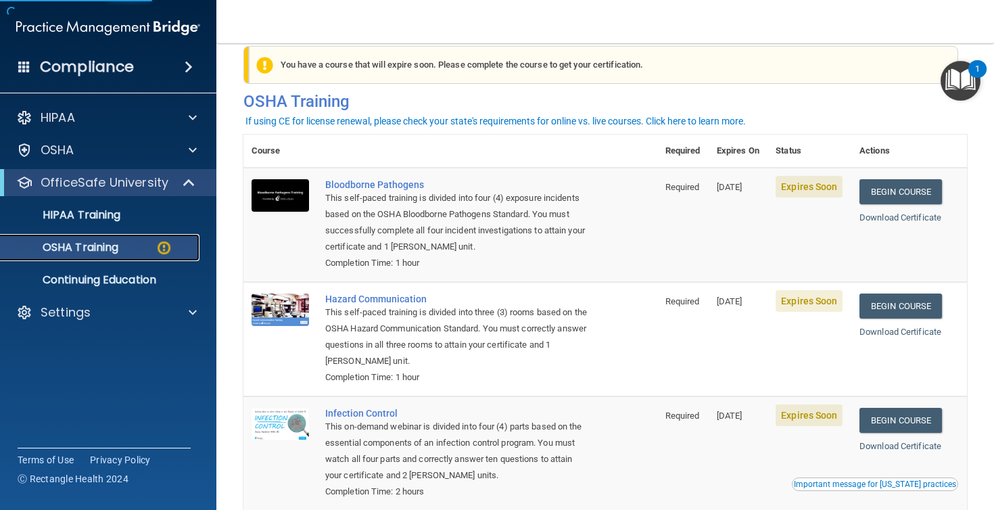
scroll to position [31, 0]
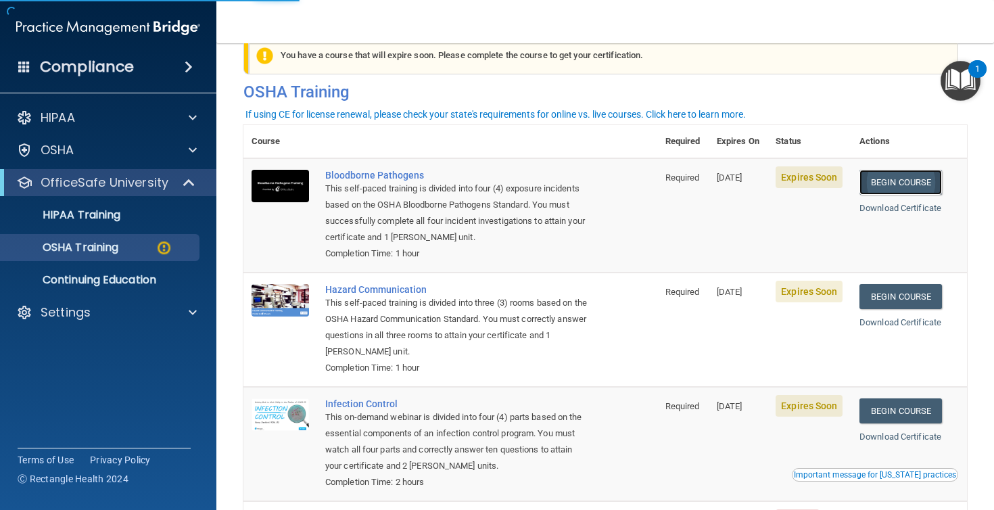
click at [890, 183] on link "Begin Course" at bounding box center [900, 182] width 82 height 25
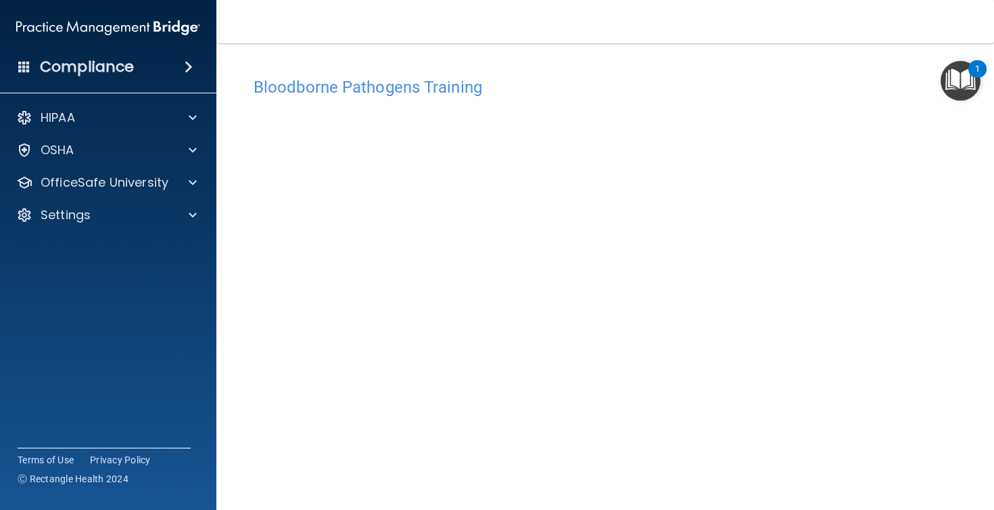
scroll to position [56, 0]
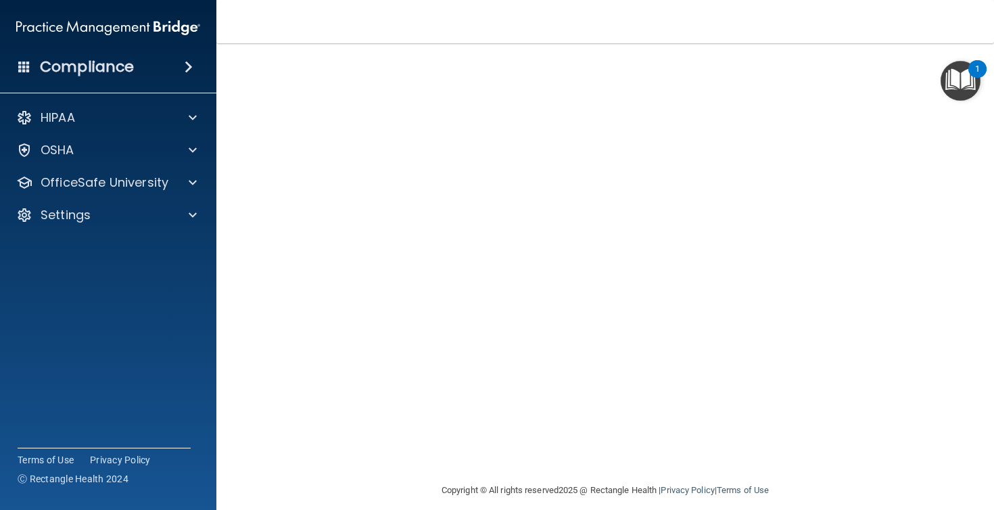
click at [960, 82] on img "Open Resource Center, 1 new notification" at bounding box center [960, 81] width 40 height 40
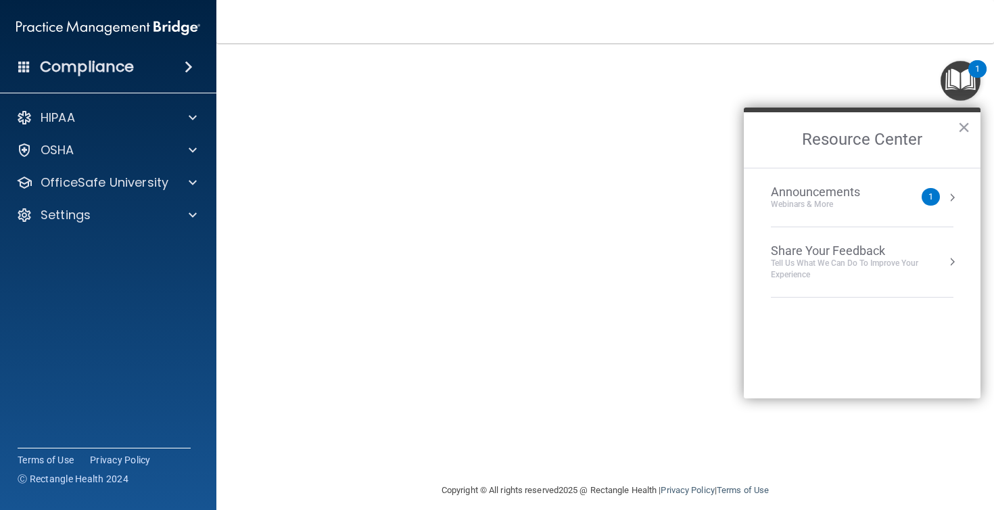
click at [884, 39] on nav "Toggle navigation [PERSON_NAME] [EMAIL_ADDRESS][DOMAIN_NAME] Manage My Enterpri…" at bounding box center [604, 21] width 777 height 43
click at [962, 128] on button "×" at bounding box center [963, 127] width 13 height 22
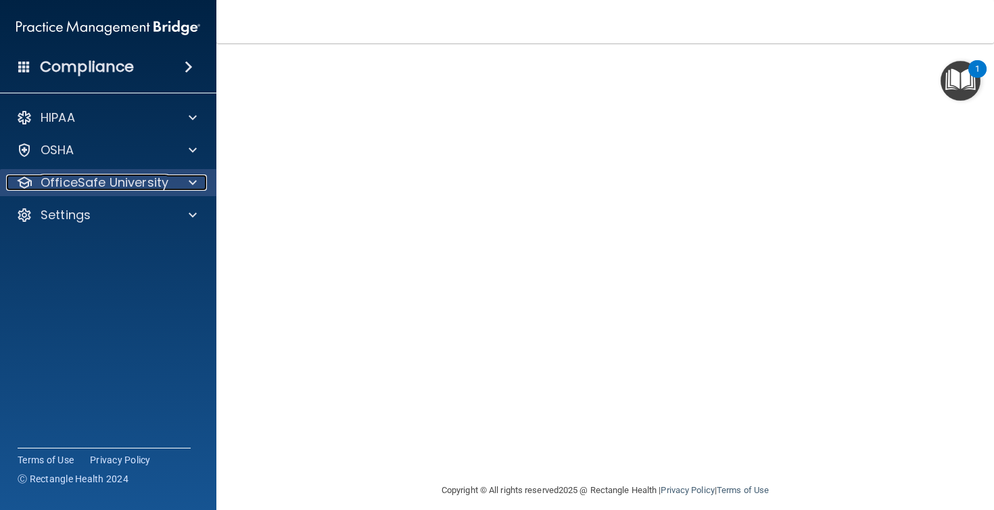
click at [161, 176] on p "OfficeSafe University" at bounding box center [105, 182] width 128 height 16
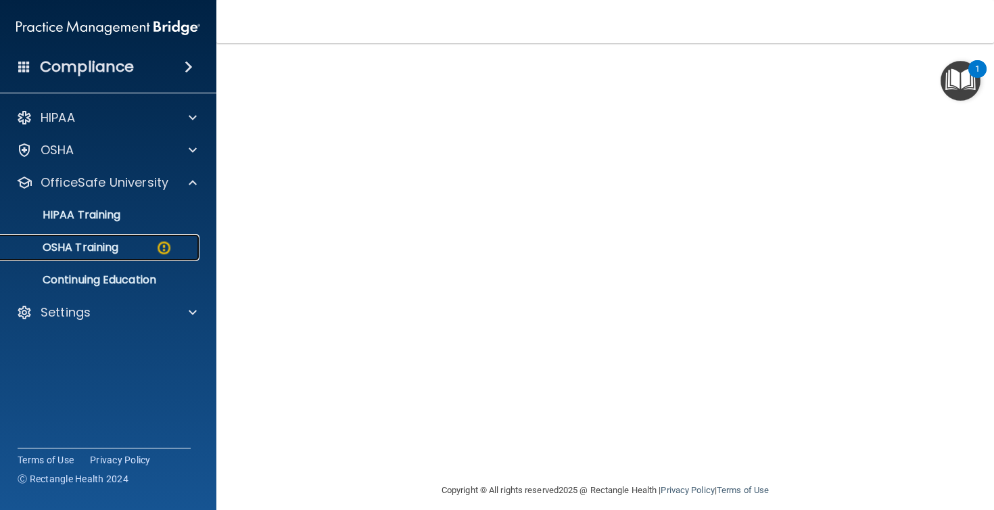
click at [153, 258] on link "OSHA Training" at bounding box center [92, 247] width 213 height 27
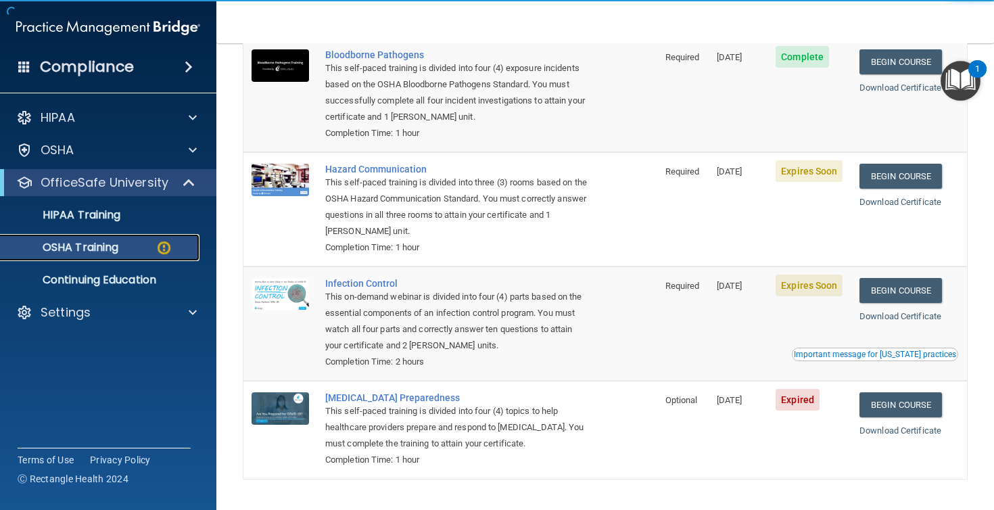
scroll to position [155, 0]
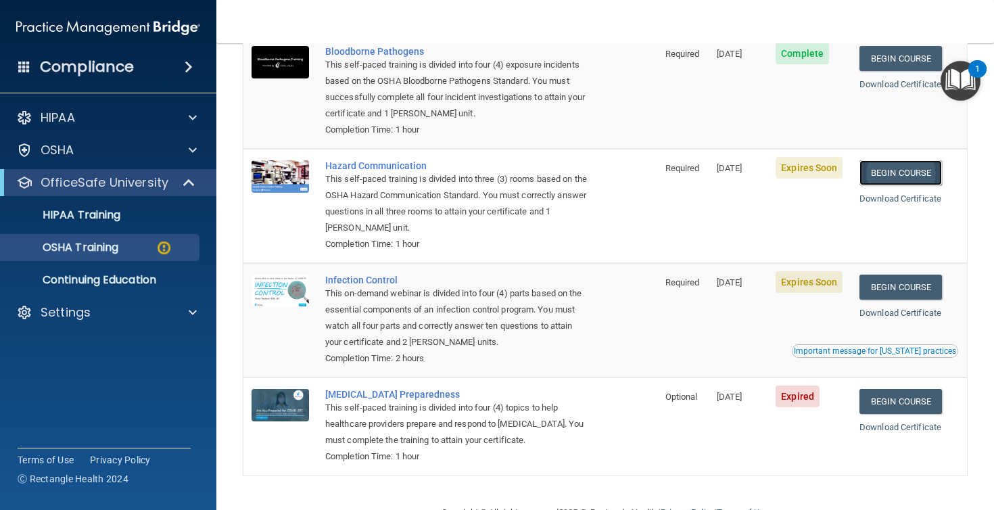
click at [921, 170] on link "Begin Course" at bounding box center [900, 172] width 82 height 25
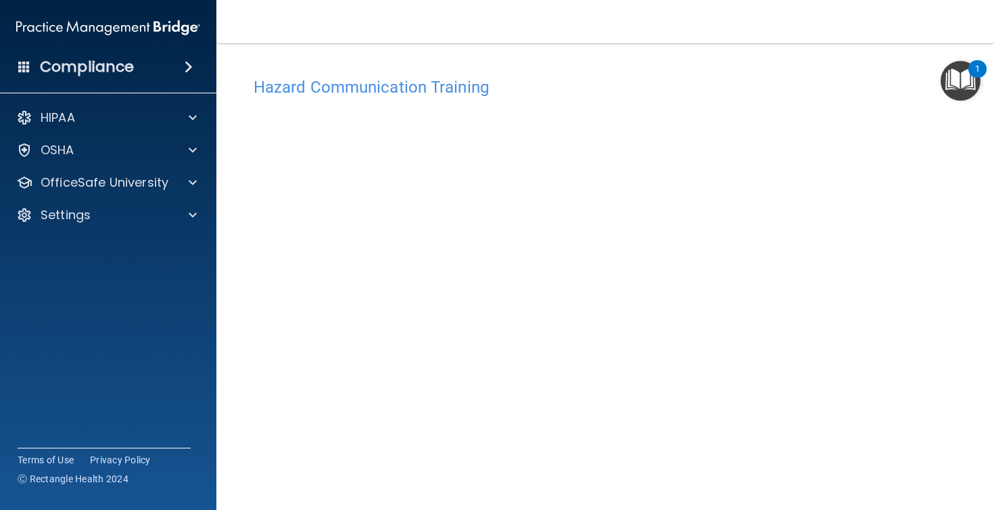
scroll to position [49, 0]
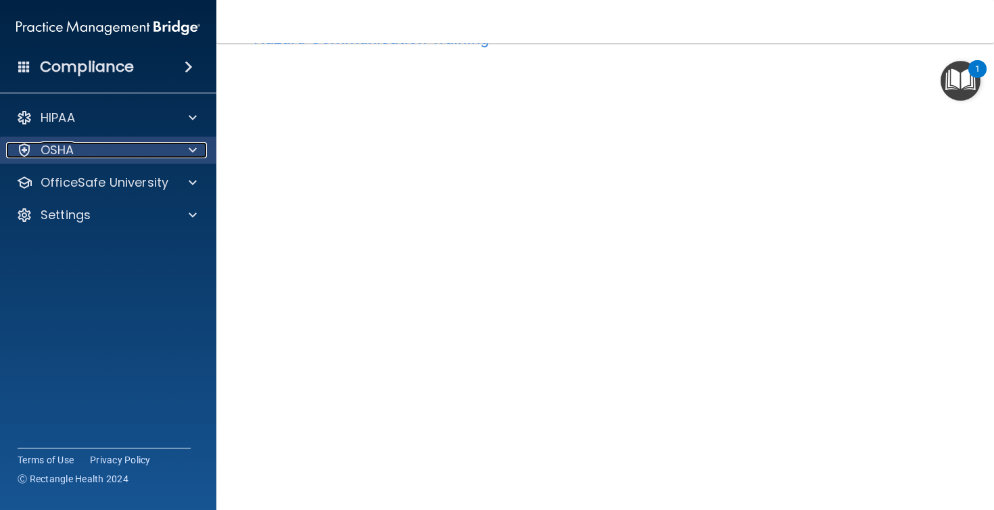
click at [185, 149] on div at bounding box center [191, 150] width 34 height 16
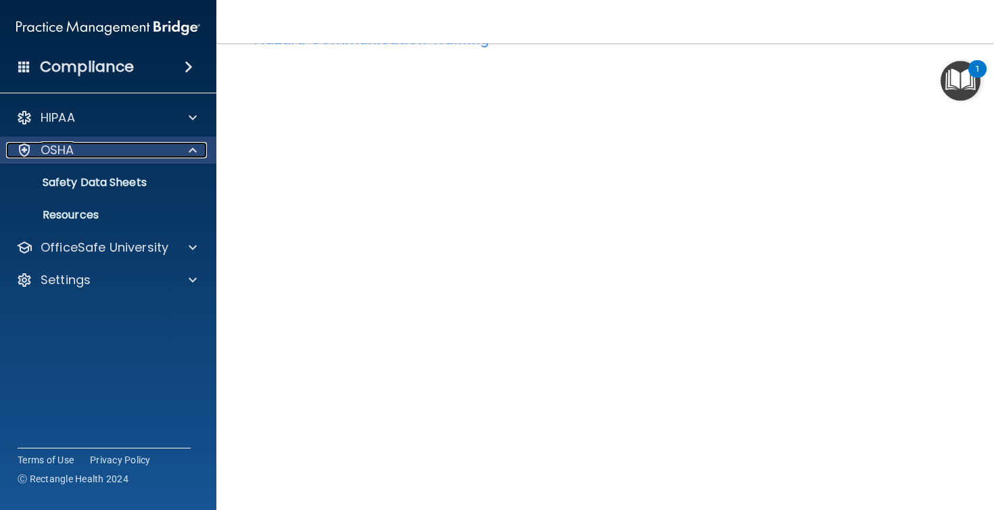
click at [187, 157] on div at bounding box center [191, 150] width 34 height 16
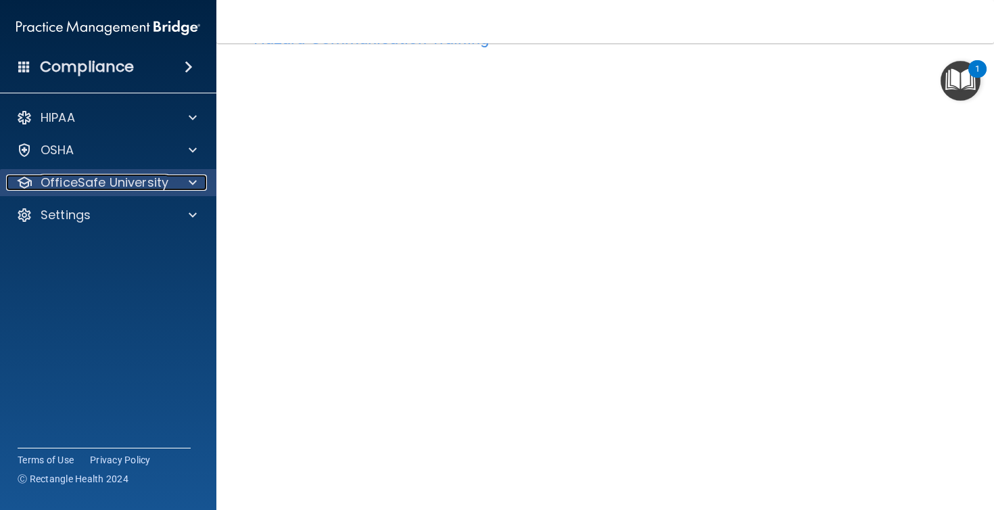
click at [185, 183] on div at bounding box center [191, 182] width 34 height 16
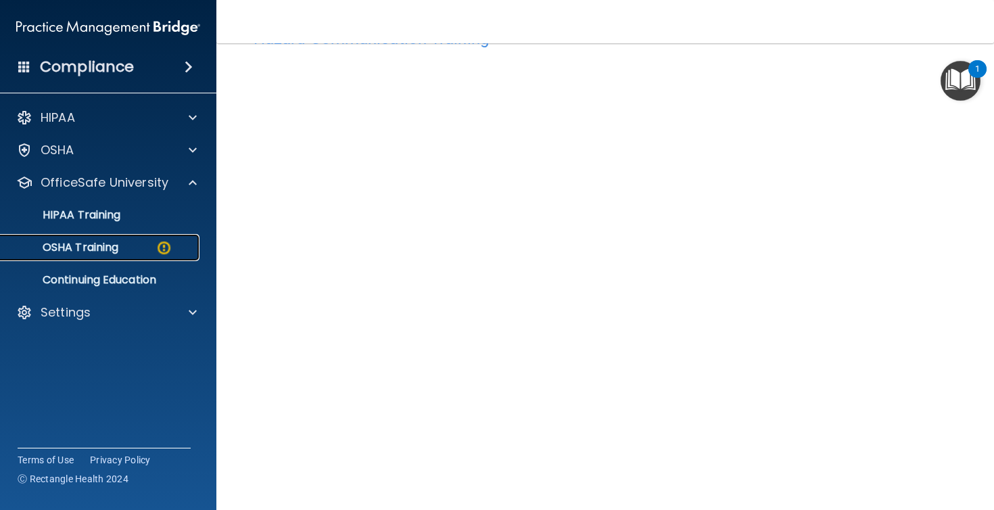
click at [161, 247] on img at bounding box center [163, 247] width 17 height 17
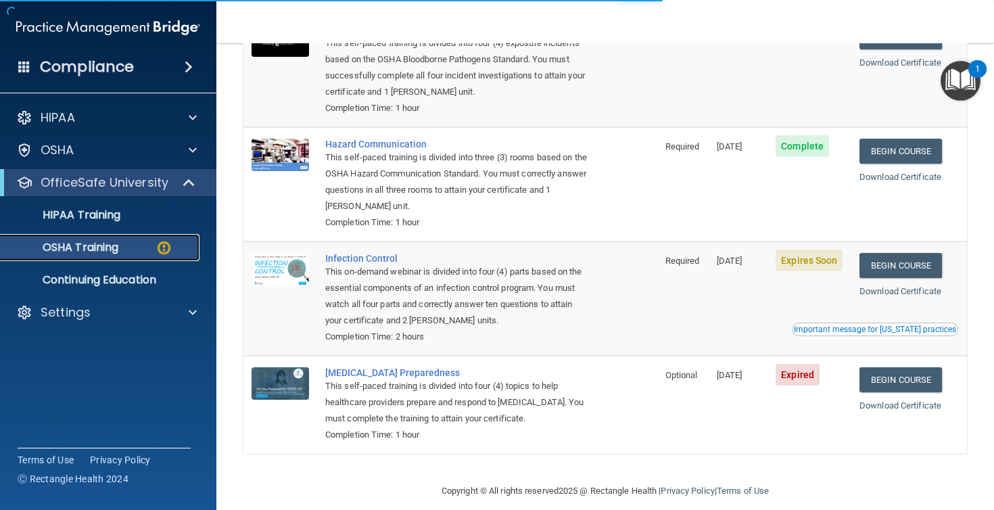
scroll to position [190, 0]
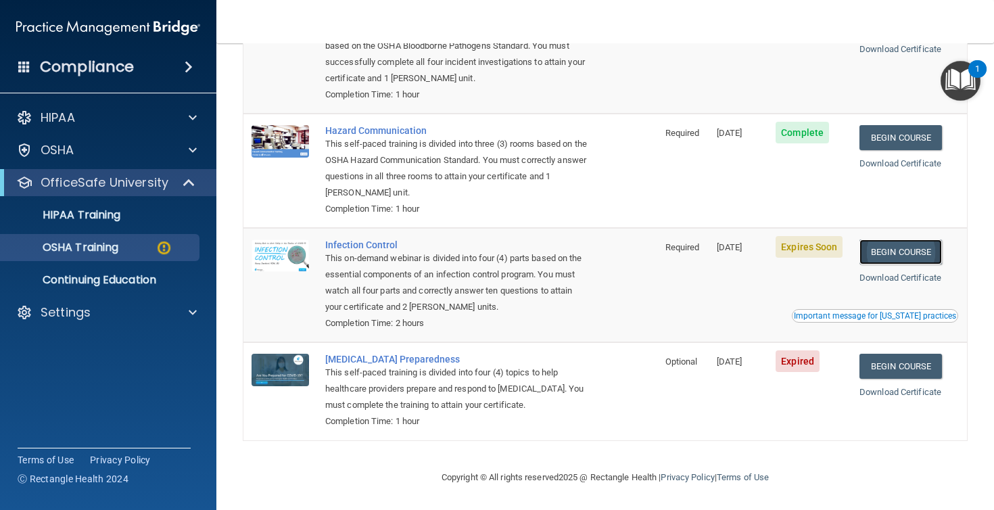
click at [919, 245] on link "Begin Course" at bounding box center [900, 251] width 82 height 25
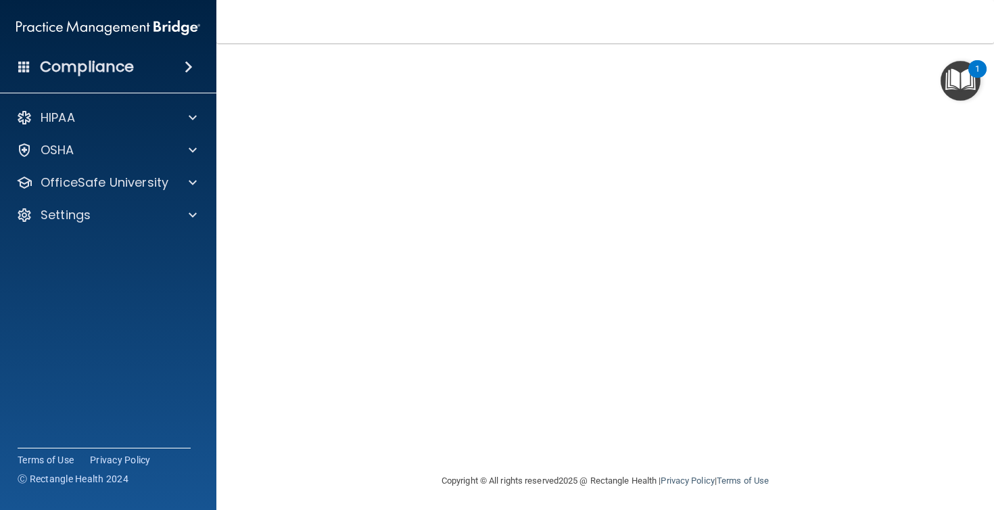
scroll to position [69, 0]
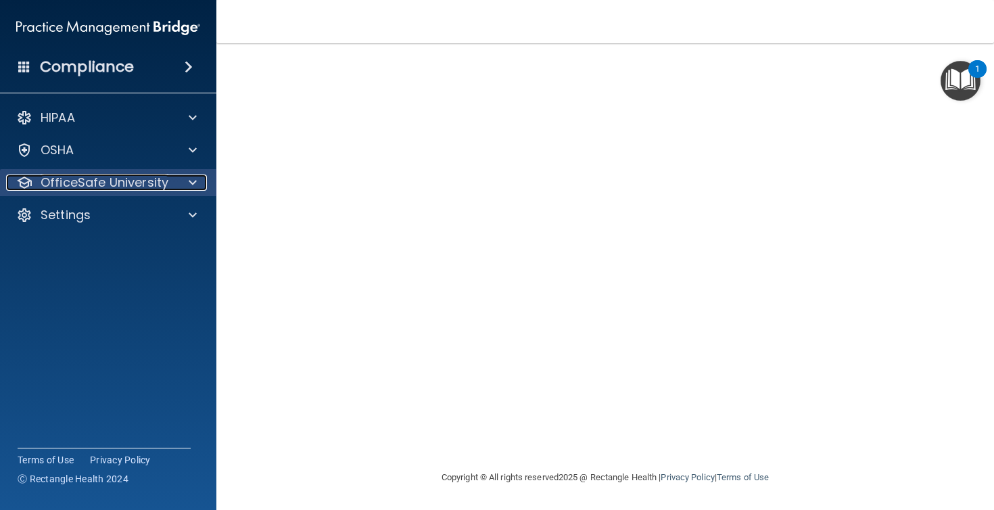
click at [169, 187] on div "OfficeSafe University" at bounding box center [90, 182] width 168 height 16
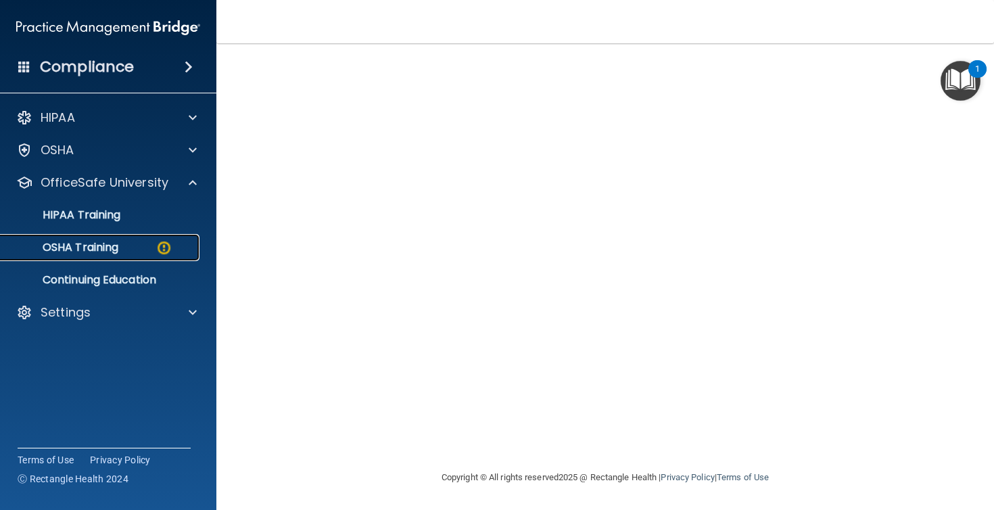
click at [151, 251] on div "OSHA Training" at bounding box center [101, 248] width 185 height 14
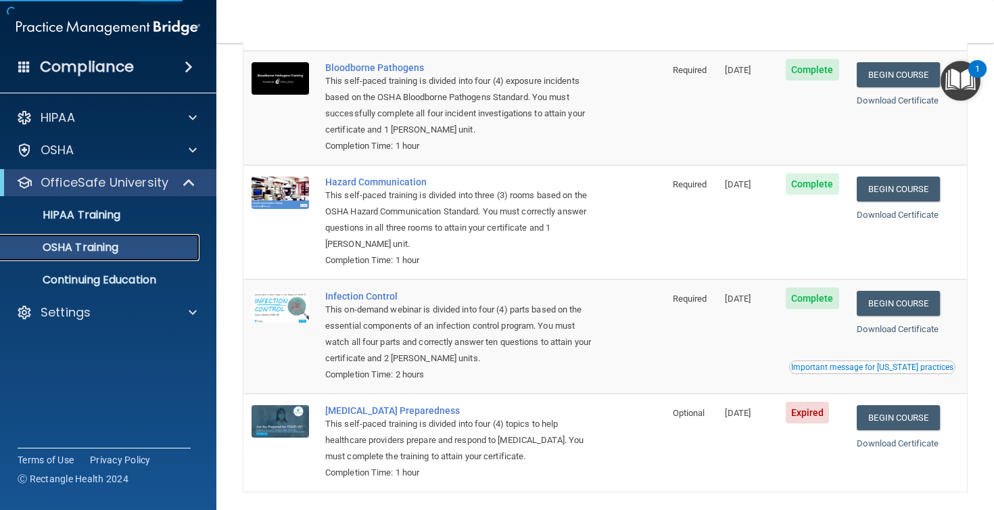
scroll to position [152, 0]
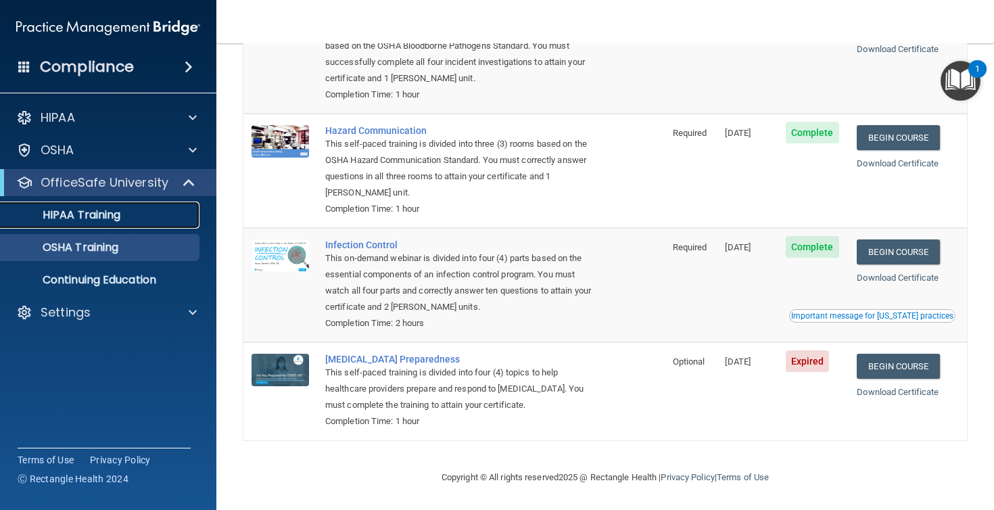
click at [81, 214] on p "HIPAA Training" at bounding box center [65, 215] width 112 height 14
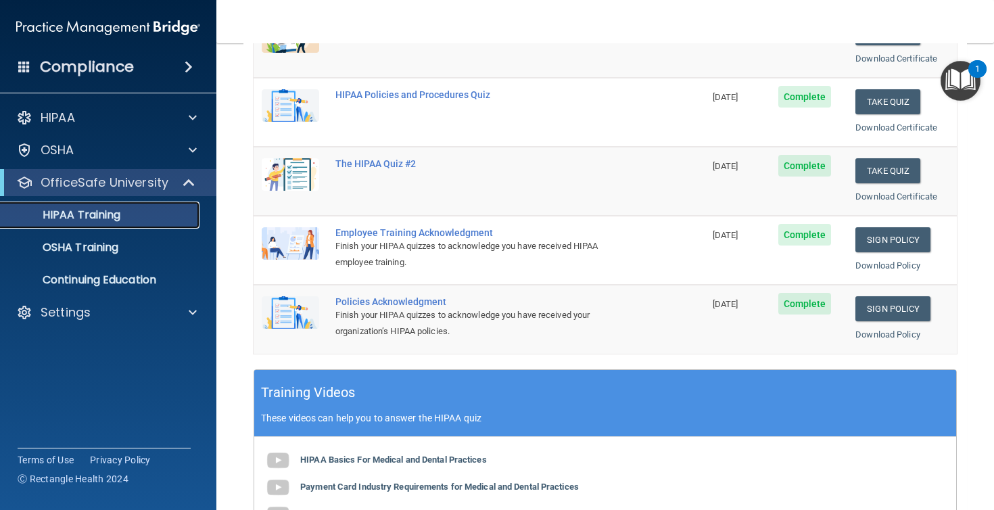
scroll to position [232, 0]
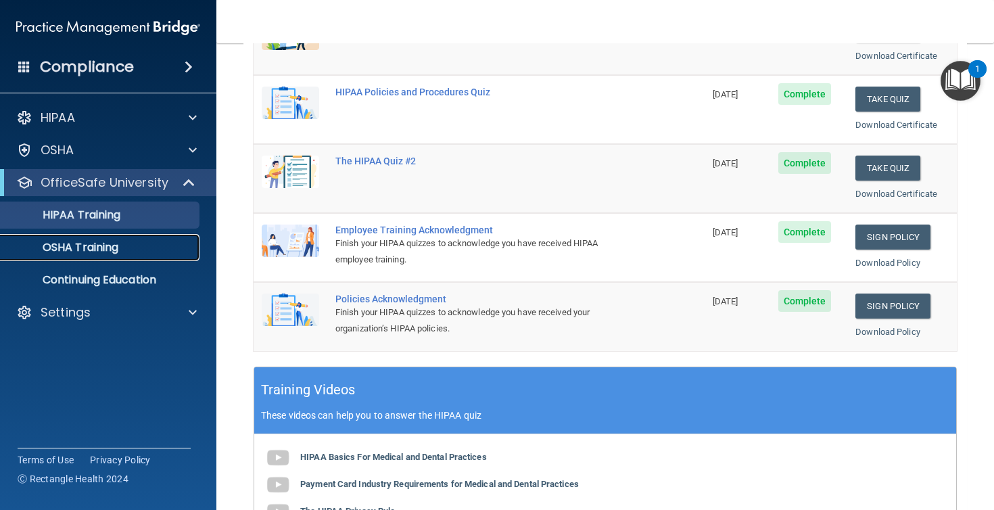
click at [64, 254] on p "OSHA Training" at bounding box center [64, 248] width 110 height 14
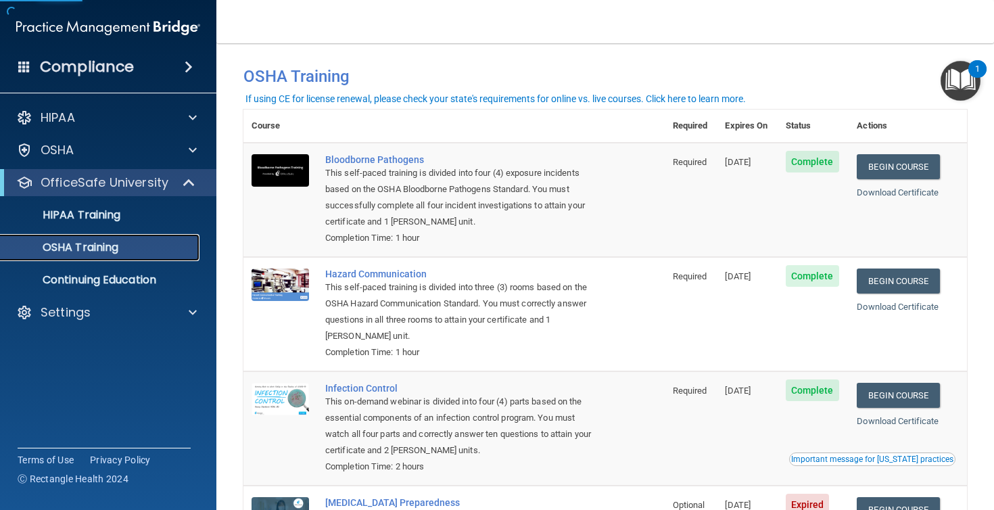
scroll to position [152, 0]
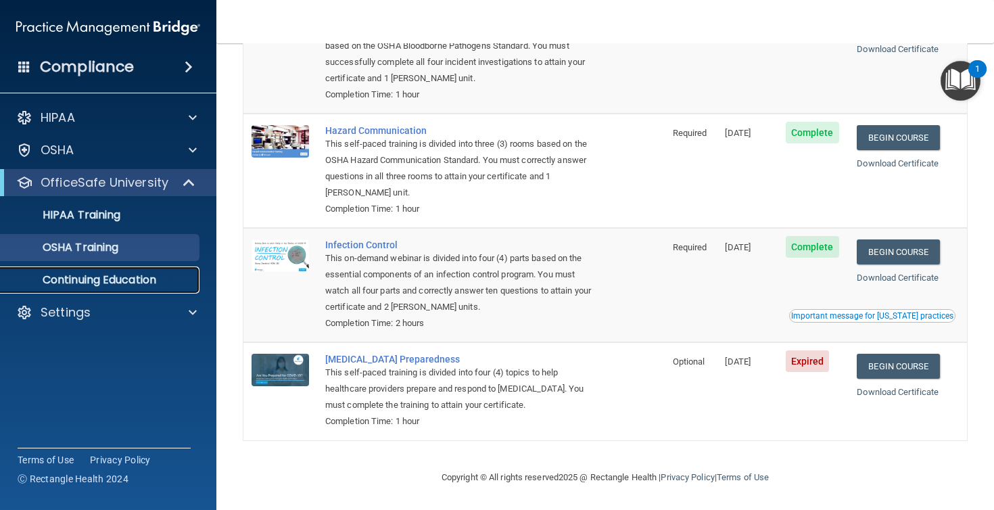
click at [134, 287] on link "Continuing Education" at bounding box center [92, 279] width 213 height 27
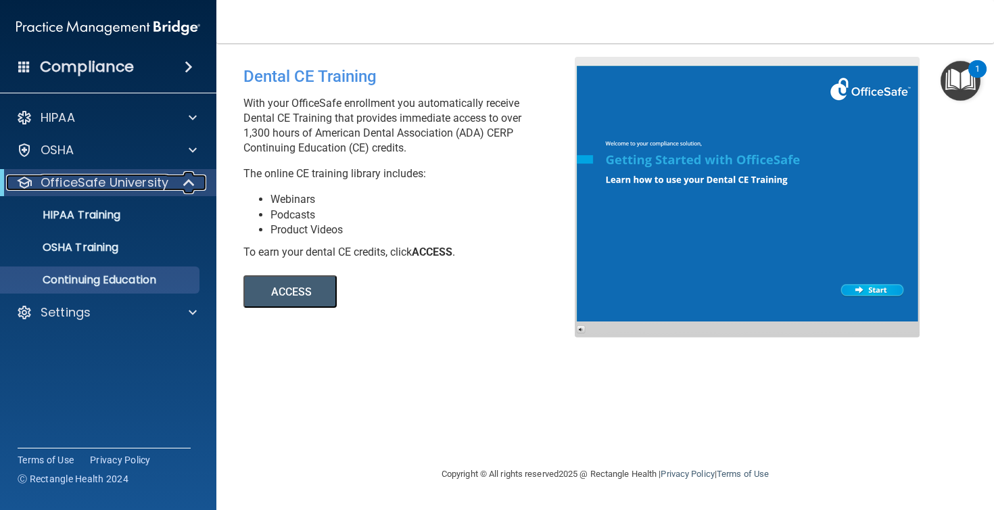
click at [129, 187] on p "OfficeSafe University" at bounding box center [105, 182] width 128 height 16
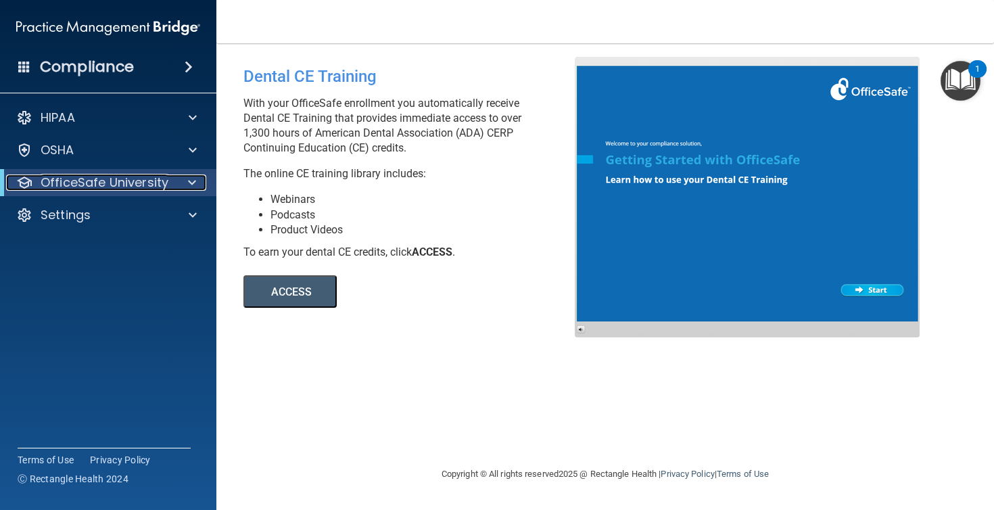
click at [129, 187] on p "OfficeSafe University" at bounding box center [105, 182] width 128 height 16
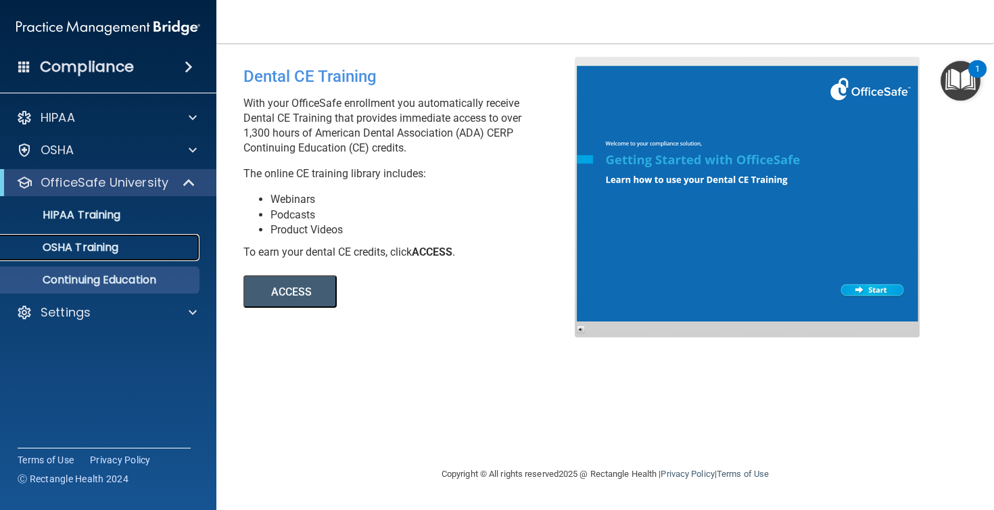
click at [159, 237] on link "OSHA Training" at bounding box center [92, 247] width 213 height 27
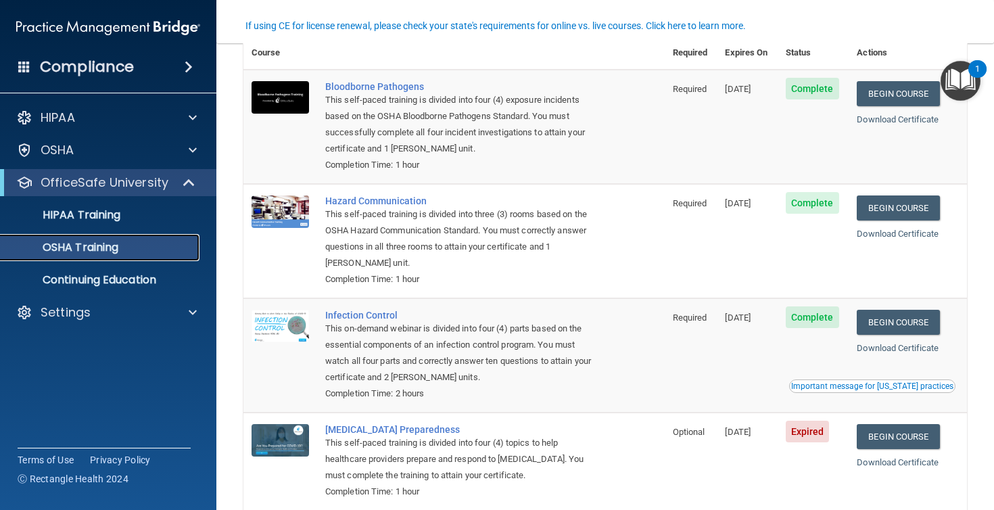
scroll to position [89, 0]
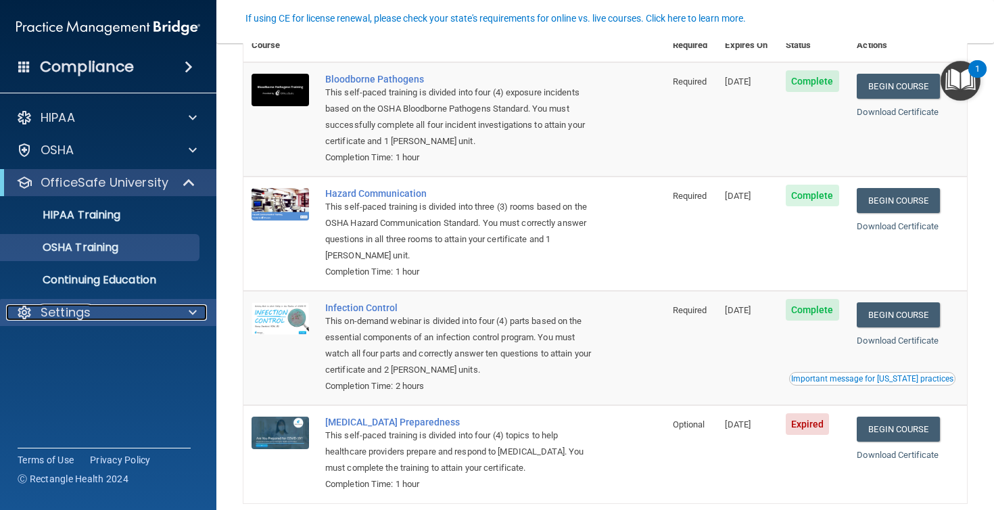
click at [143, 312] on div "Settings" at bounding box center [90, 312] width 168 height 16
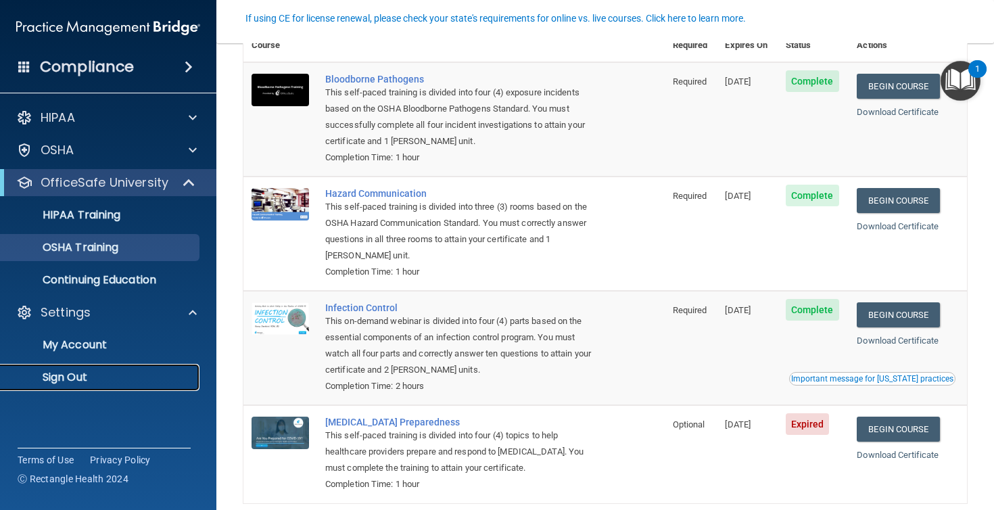
click at [112, 373] on p "Sign Out" at bounding box center [101, 377] width 185 height 14
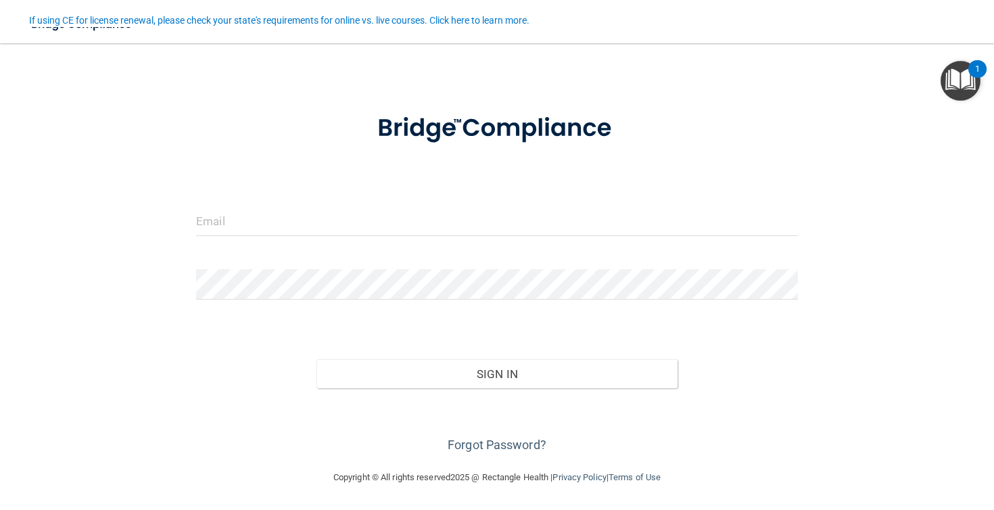
scroll to position [28, 0]
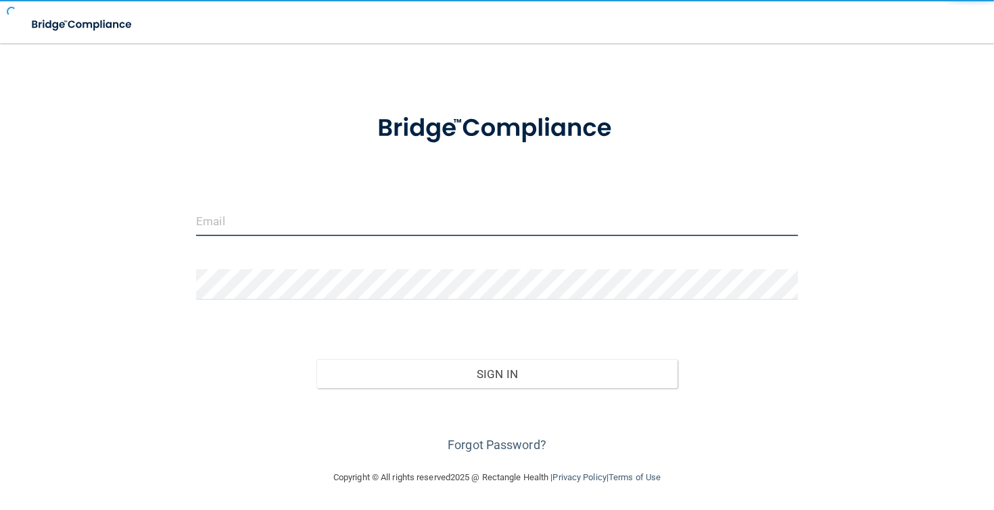
type input "ethanweckstein@gmail.com"
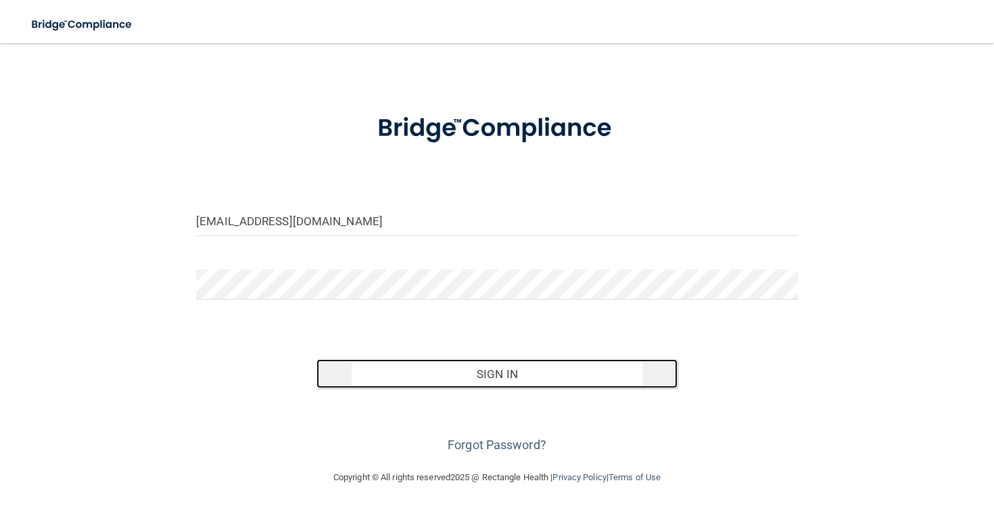
click at [508, 371] on button "Sign In" at bounding box center [496, 374] width 361 height 30
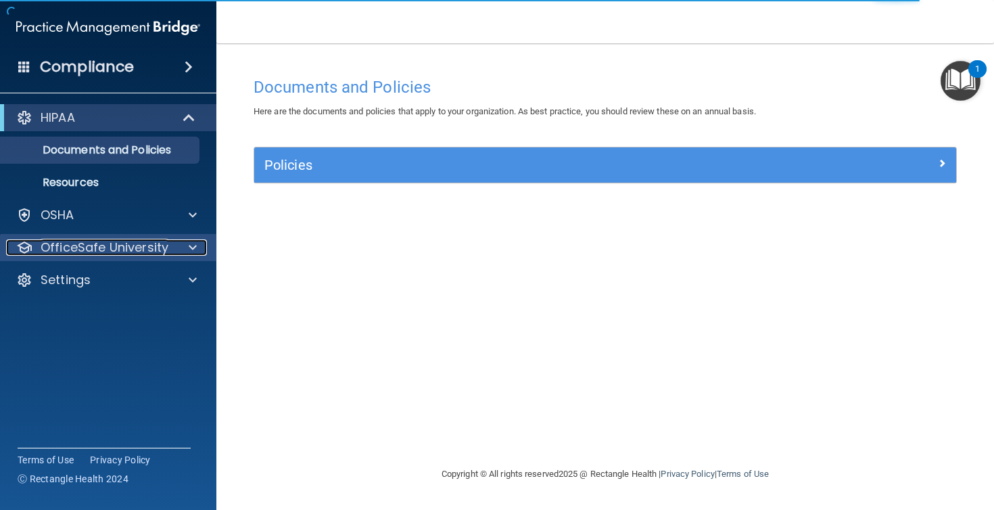
click at [174, 245] on div at bounding box center [191, 247] width 34 height 16
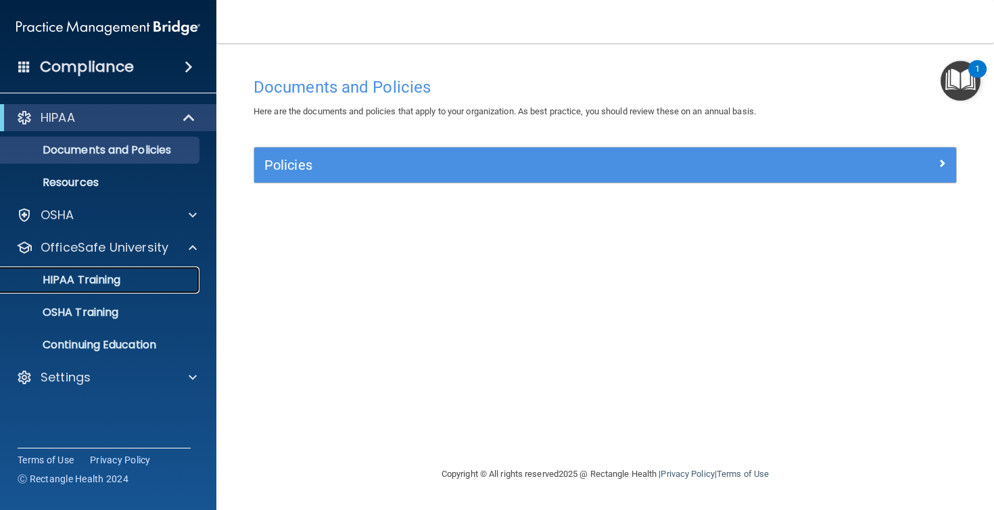
click at [149, 281] on div "HIPAA Training" at bounding box center [101, 280] width 185 height 14
